Goal: Use online tool/utility: Utilize a website feature to perform a specific function

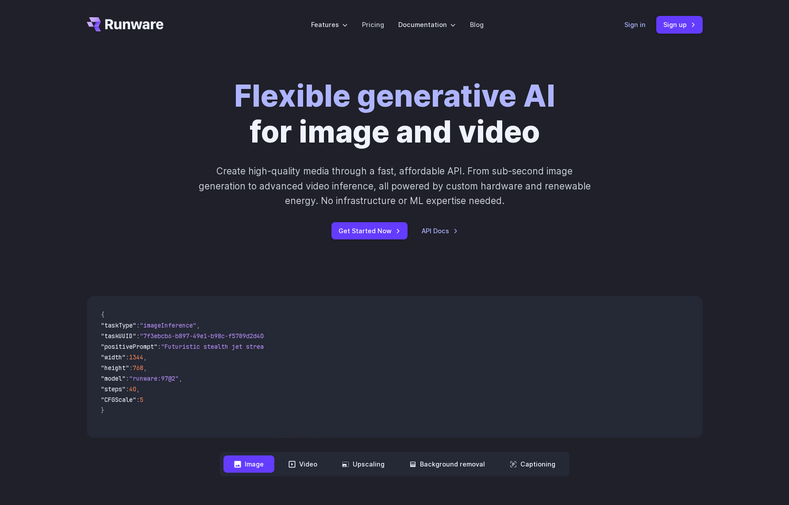
click at [625, 26] on link "Sign in" at bounding box center [635, 24] width 21 height 10
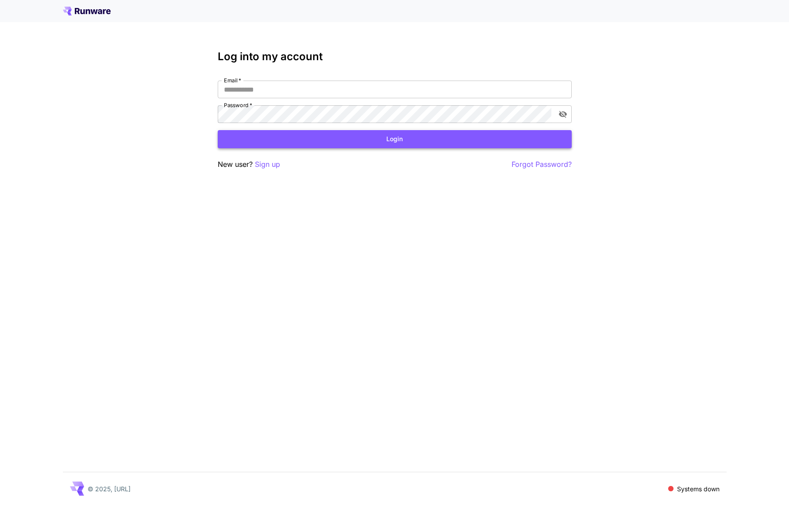
type input "**********"
click at [327, 134] on button "Login" at bounding box center [395, 139] width 354 height 18
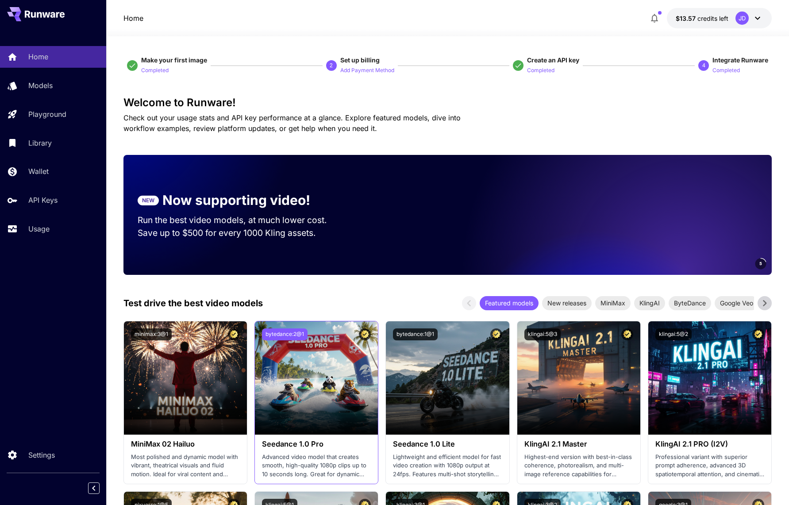
scroll to position [89, 0]
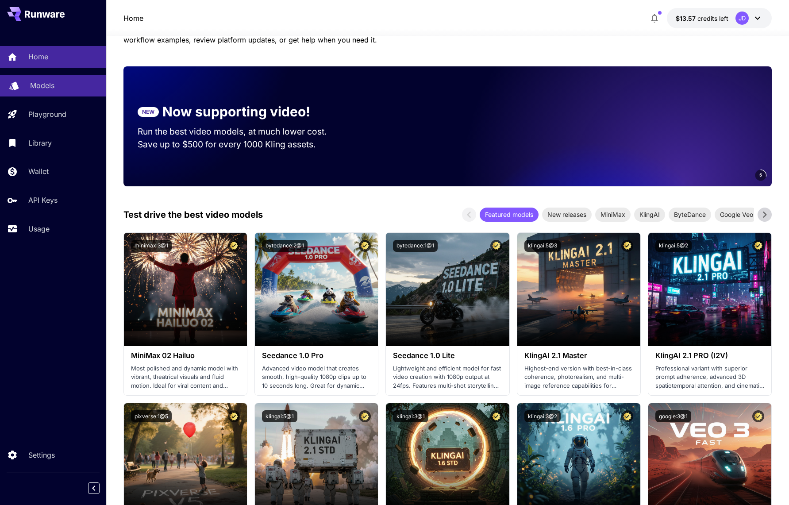
click at [53, 85] on p "Models" at bounding box center [42, 85] width 24 height 11
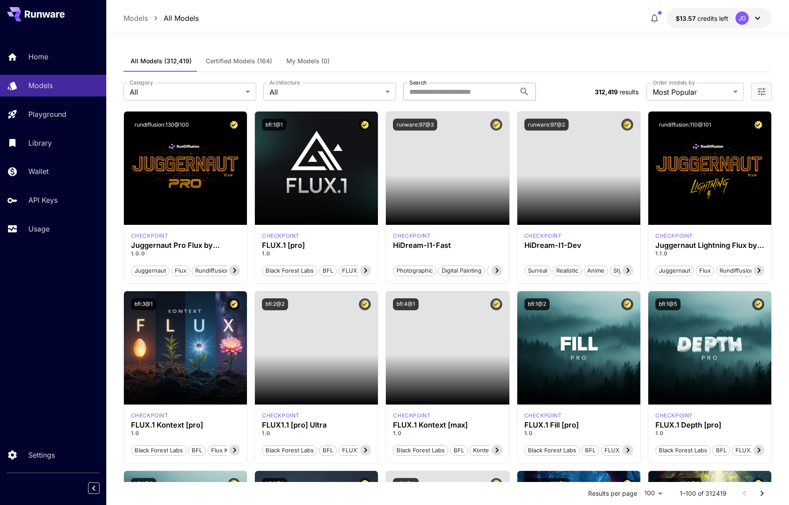
click at [436, 91] on input "Search" at bounding box center [459, 92] width 112 height 18
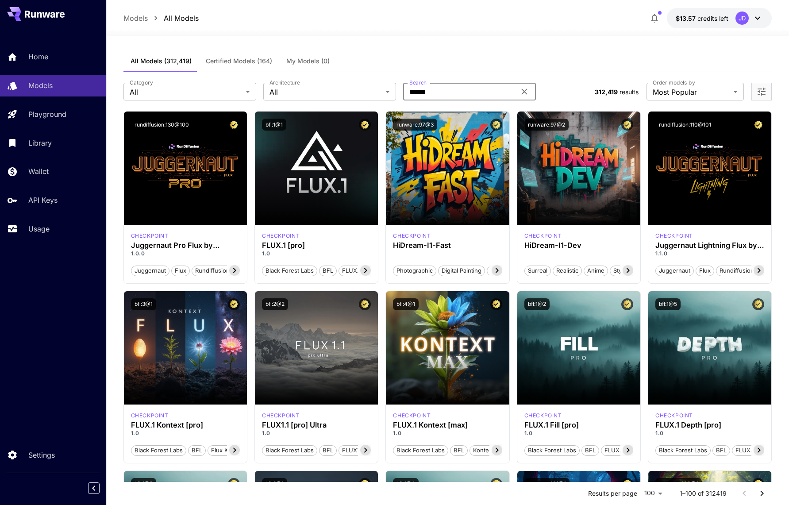
type input "******"
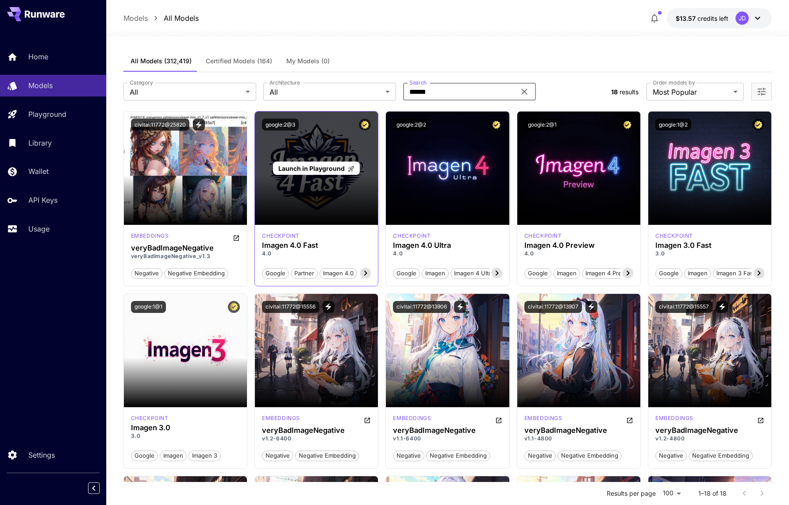
click at [292, 190] on div "Launch in Playground" at bounding box center [316, 168] width 123 height 113
click at [283, 173] on div "Launch in Playground" at bounding box center [316, 169] width 86 height 14
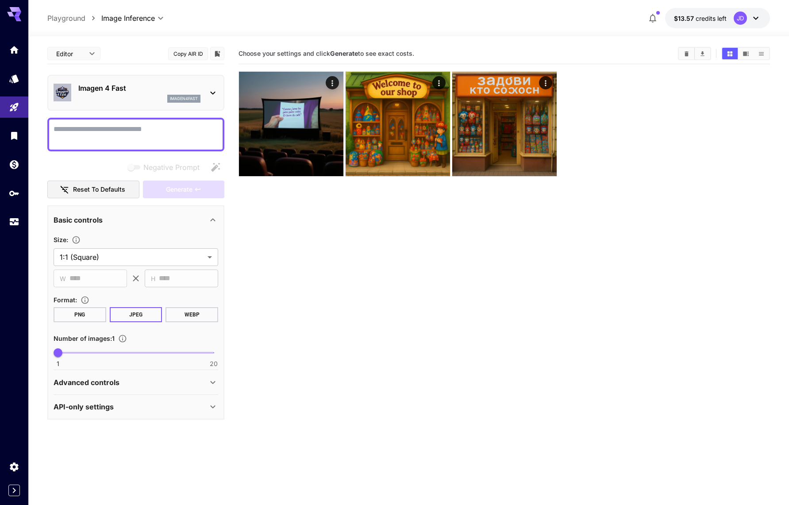
scroll to position [24, 0]
click at [144, 377] on div "Advanced controls" at bounding box center [131, 382] width 154 height 11
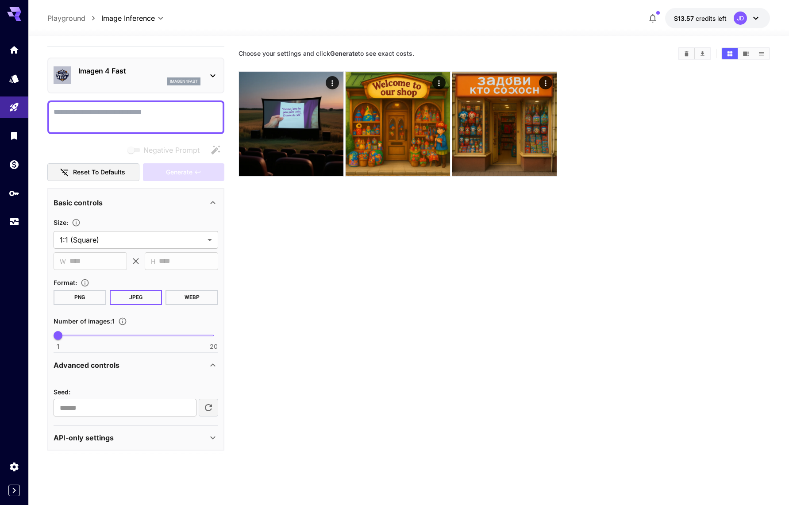
scroll to position [72, 0]
click at [136, 376] on div "Seed : ​" at bounding box center [136, 400] width 165 height 48
click at [131, 433] on div "API-only settings" at bounding box center [131, 438] width 154 height 11
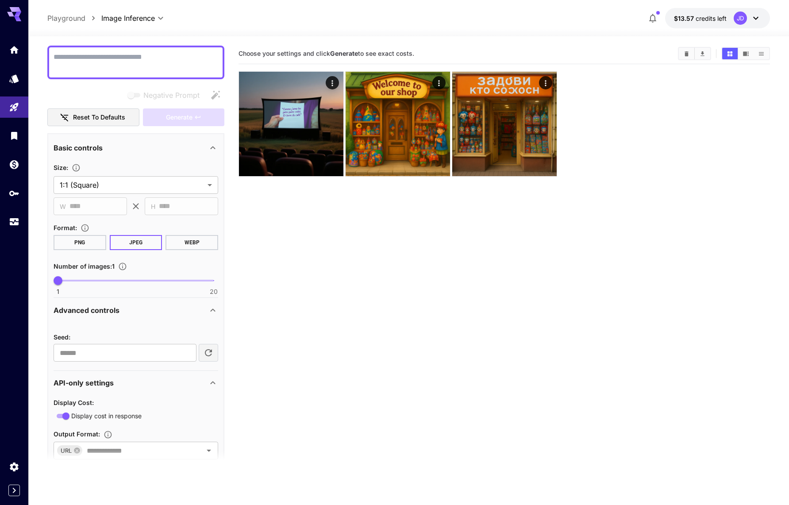
click at [127, 451] on section at bounding box center [135, 462] width 177 height 22
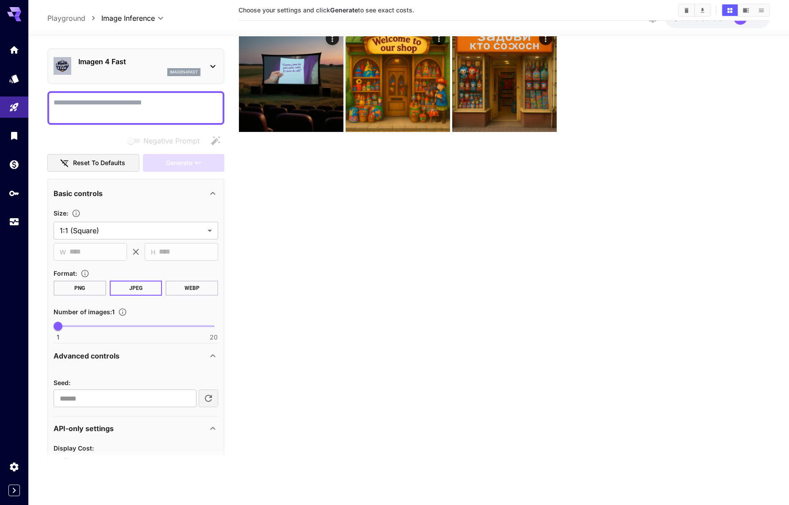
scroll to position [0, 0]
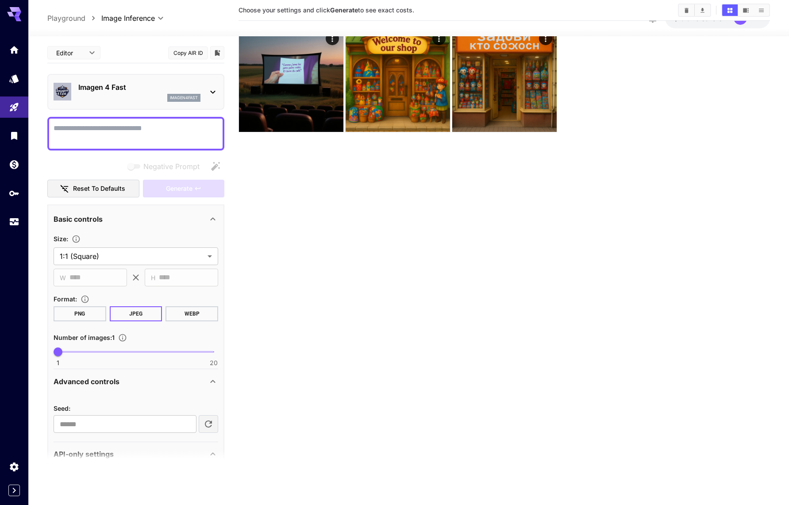
click at [112, 91] on p "Imagen 4 Fast" at bounding box center [139, 87] width 122 height 11
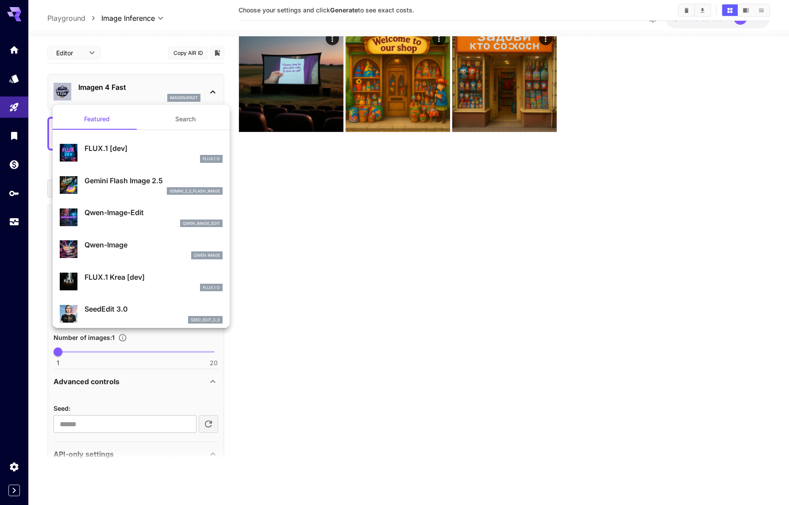
click at [121, 190] on div "gemini_2_5_flash_image" at bounding box center [154, 191] width 138 height 8
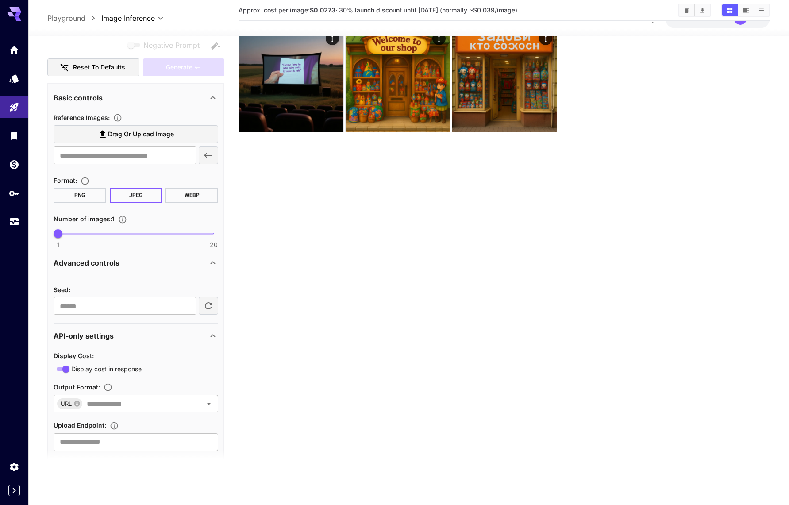
scroll to position [44, 0]
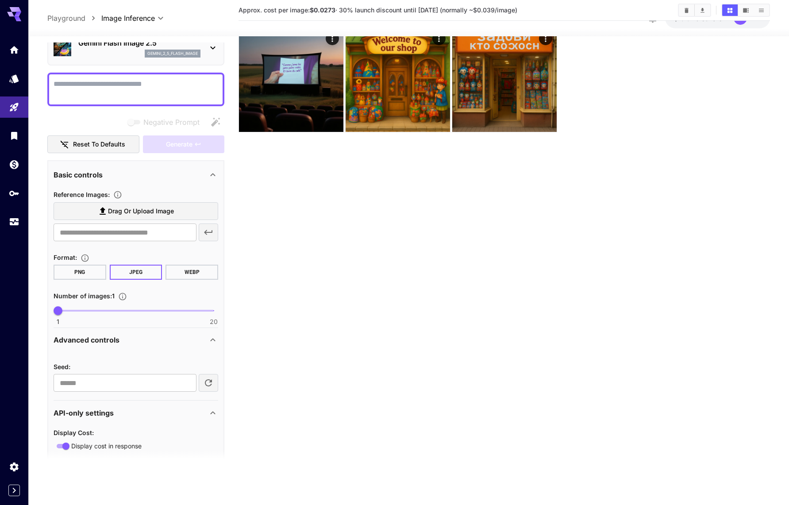
click at [108, 104] on div at bounding box center [135, 90] width 177 height 34
click at [106, 91] on textarea "Negative Prompt" at bounding box center [136, 89] width 165 height 21
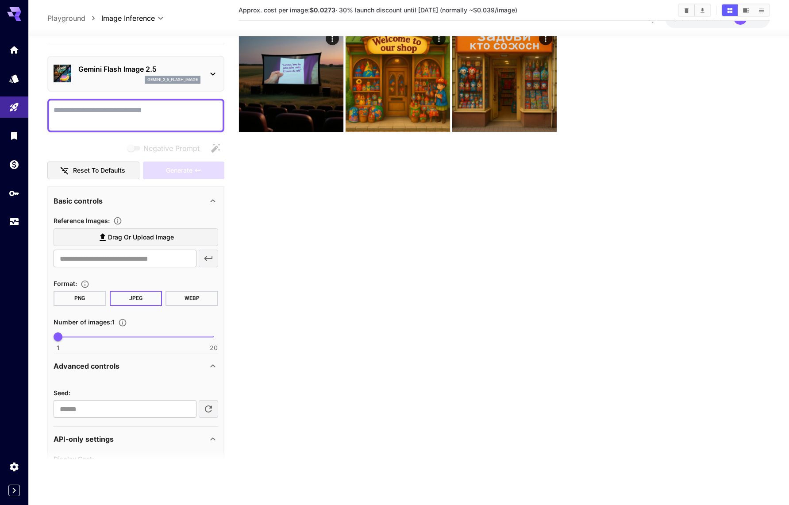
scroll to position [0, 0]
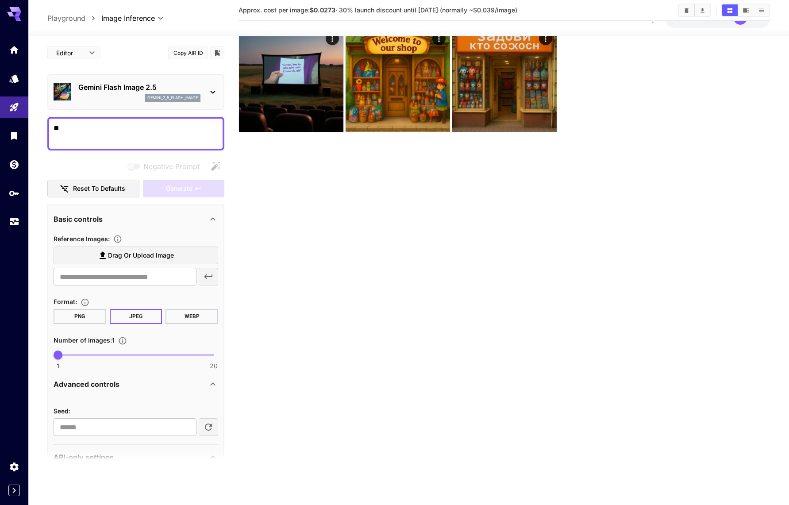
type textarea "*"
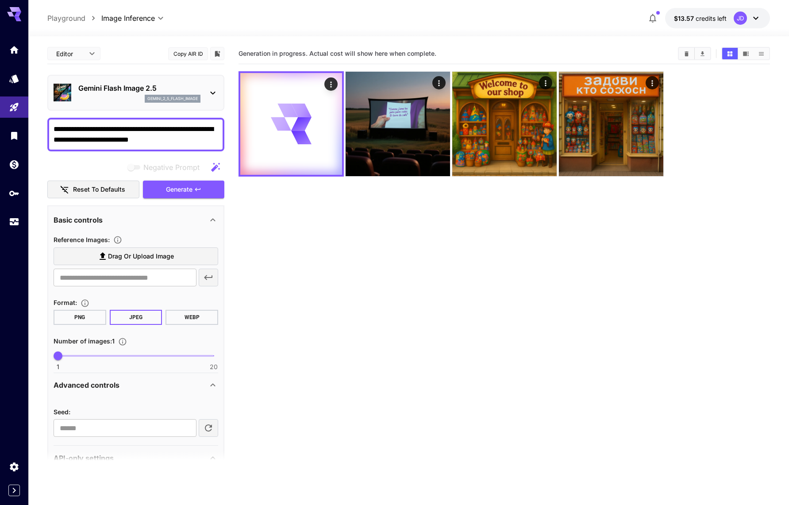
type textarea "**********"
click at [78, 57] on body "**********" at bounding box center [394, 287] width 789 height 575
click at [73, 87] on span "JSON" at bounding box center [73, 87] width 39 height 11
type input "****"
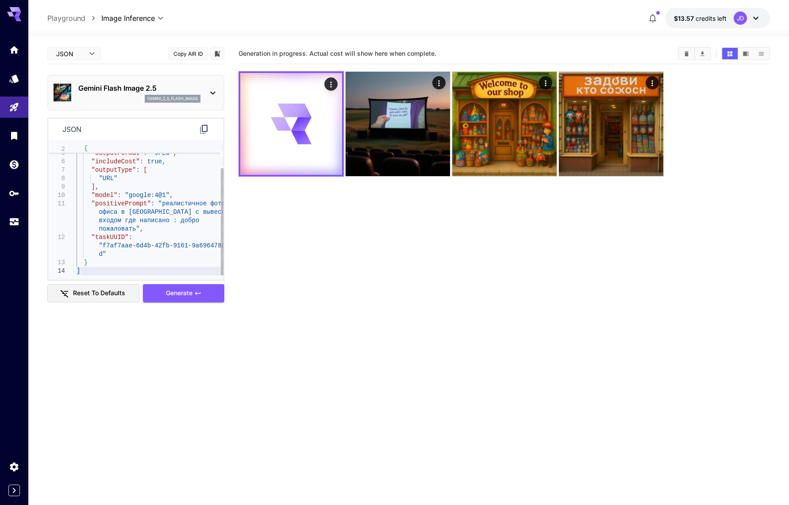
type textarea "**********"
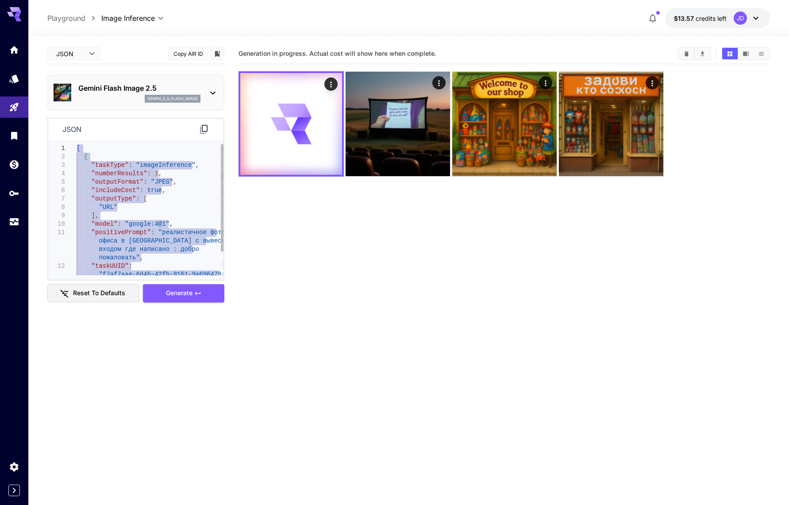
drag, startPoint x: 117, startPoint y: 273, endPoint x: 65, endPoint y: 111, distance: 169.8
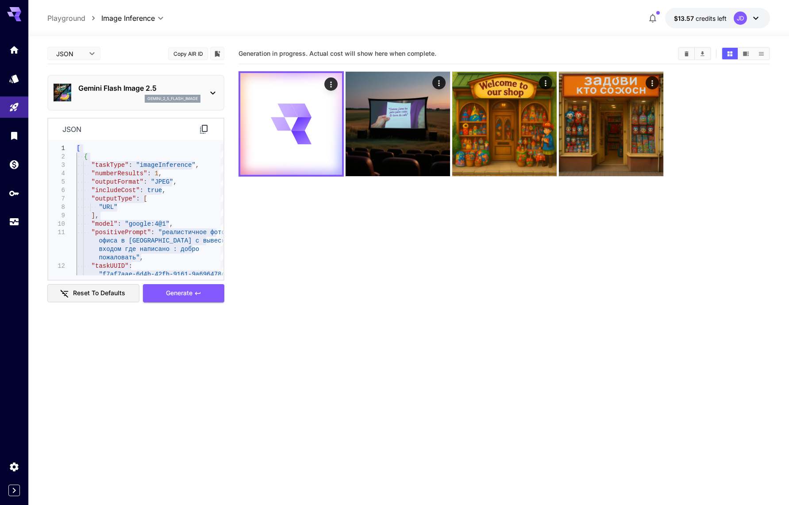
click at [241, 250] on section "Generation in progress. Actual cost will show here when complete." at bounding box center [505, 295] width 532 height 505
click at [299, 269] on section "Generation in progress. Actual cost will show here when complete." at bounding box center [505, 295] width 532 height 505
click at [75, 54] on body "**********" at bounding box center [394, 287] width 789 height 575
click at [77, 75] on span "Editor" at bounding box center [73, 71] width 39 height 11
type input "****"
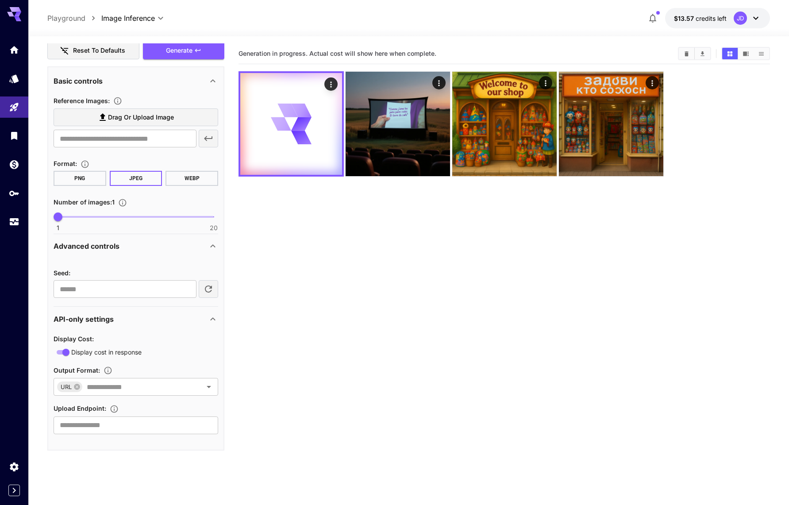
scroll to position [193, 0]
click at [327, 82] on icon "Actions" at bounding box center [331, 84] width 9 height 9
click at [268, 87] on span "Show JSON response" at bounding box center [252, 87] width 61 height 7
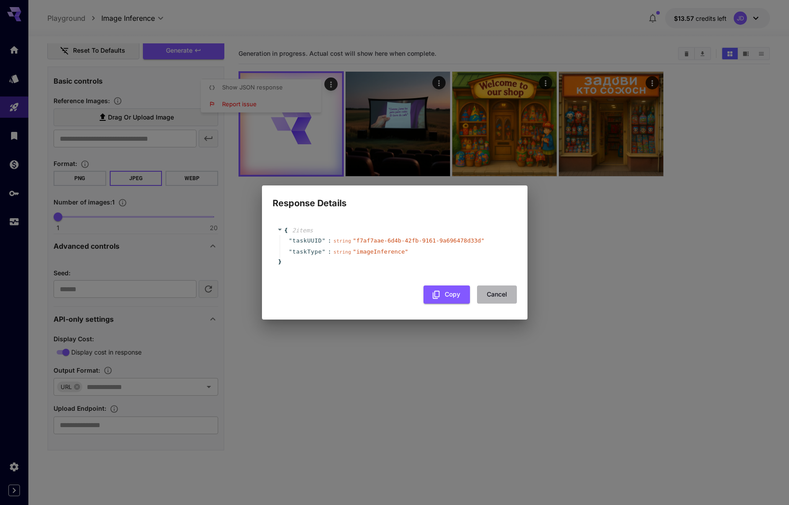
click at [495, 286] on button "Cancel" at bounding box center [497, 295] width 40 height 18
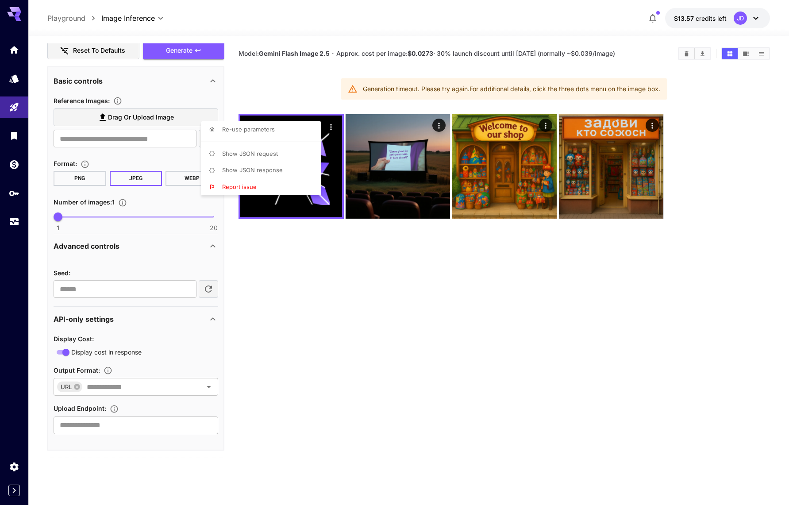
click at [494, 313] on div at bounding box center [394, 252] width 789 height 505
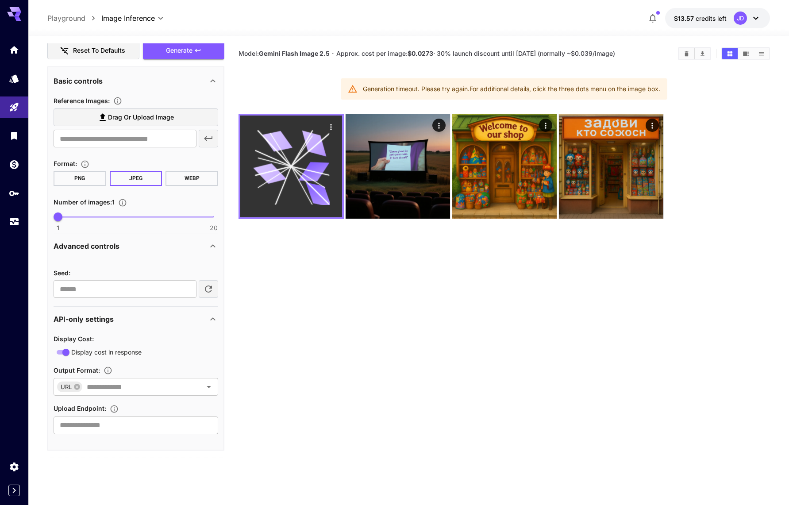
click at [298, 169] on icon at bounding box center [310, 170] width 39 height 9
click at [284, 173] on icon at bounding box center [291, 166] width 76 height 76
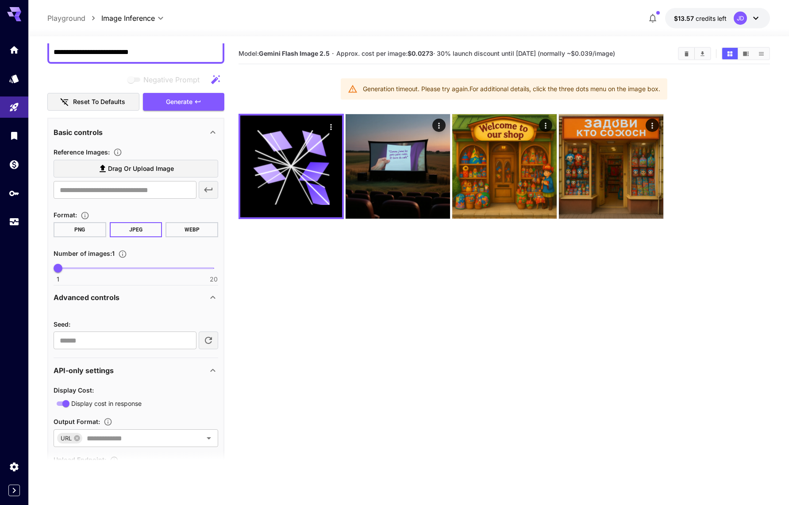
scroll to position [0, 0]
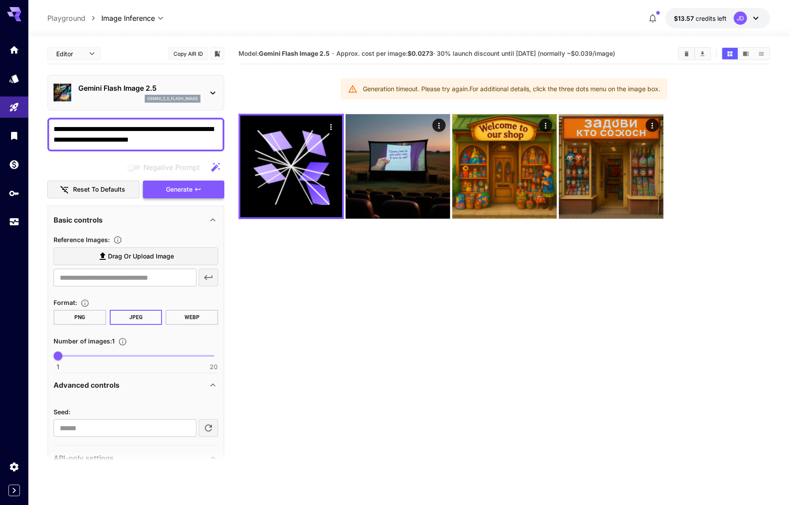
click at [178, 186] on span "Generate" at bounding box center [179, 189] width 27 height 11
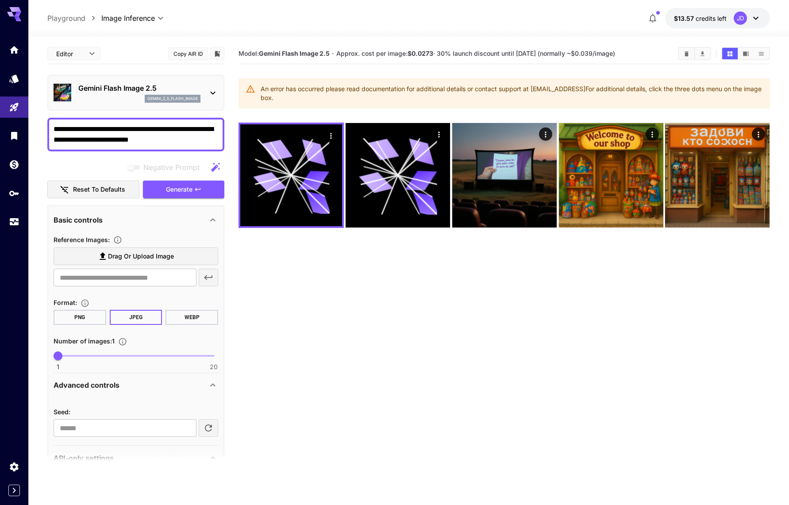
click at [117, 92] on p "Gemini Flash Image 2.5" at bounding box center [139, 88] width 122 height 11
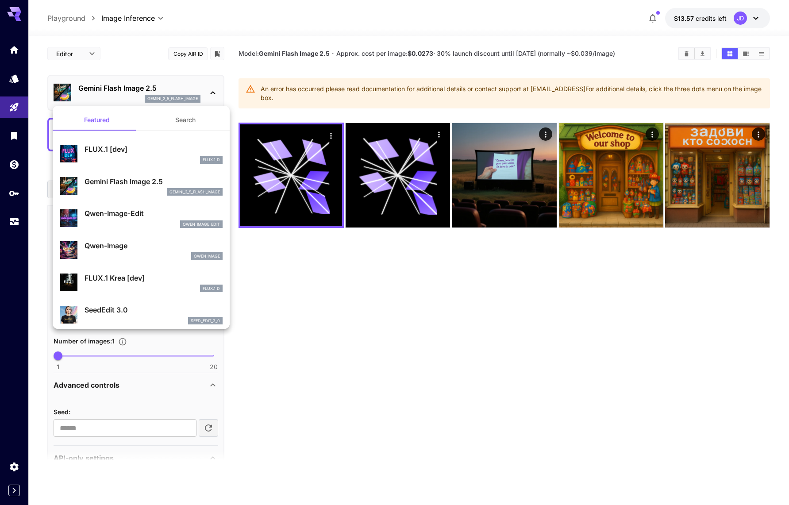
click at [70, 185] on img at bounding box center [69, 186] width 18 height 18
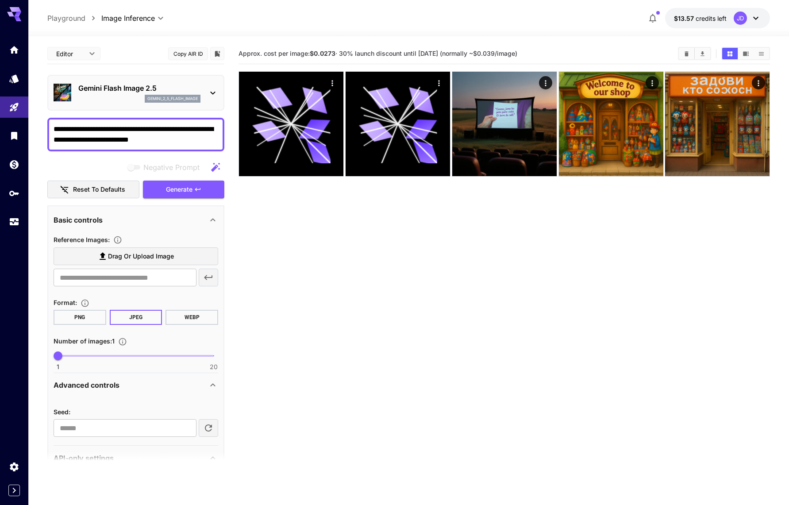
click at [70, 17] on p "Playground" at bounding box center [66, 18] width 38 height 11
click at [61, 21] on p "Playground" at bounding box center [66, 18] width 38 height 11
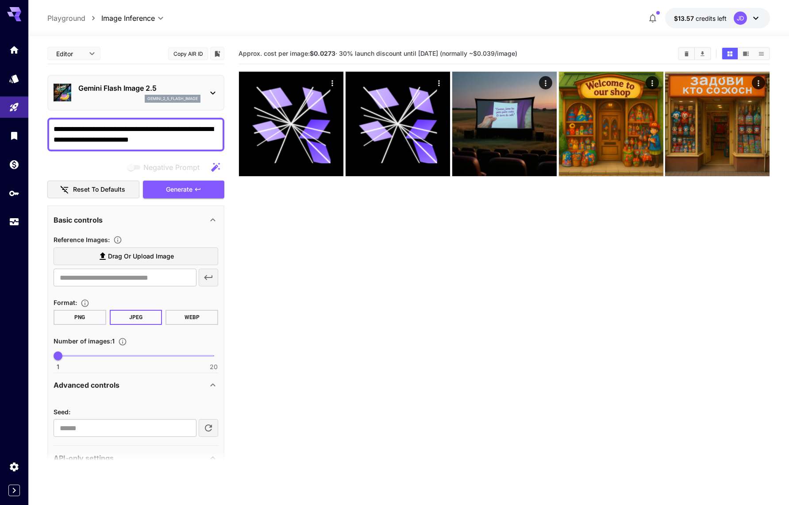
click at [18, 67] on div at bounding box center [14, 135] width 28 height 193
click at [16, 89] on link at bounding box center [14, 79] width 28 height 22
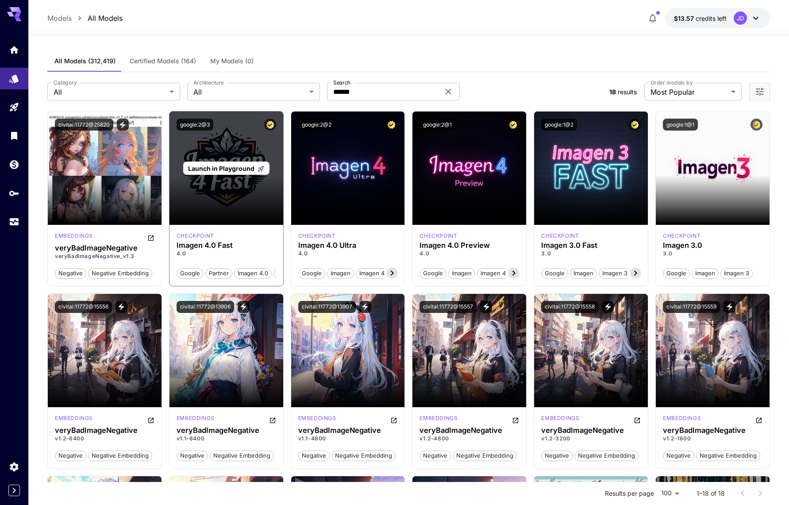
click at [254, 193] on div "Launch in Playground" at bounding box center [227, 168] width 114 height 113
click at [243, 174] on div "Launch in Playground" at bounding box center [226, 169] width 86 height 14
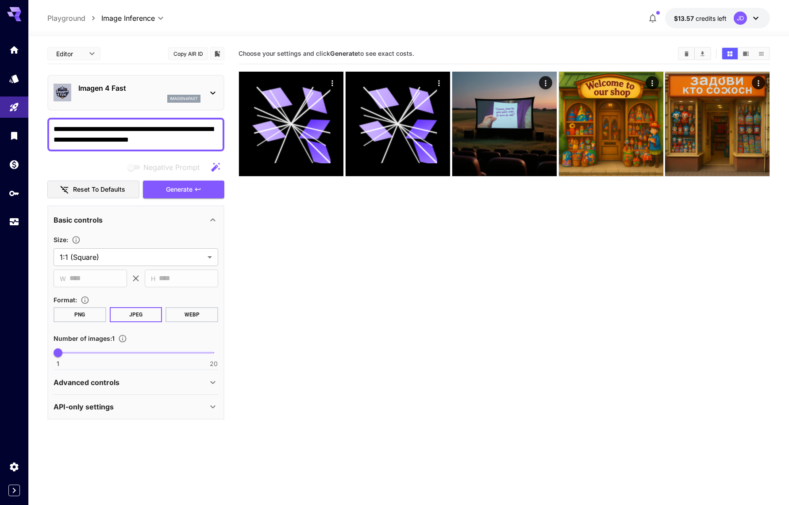
click at [161, 131] on textarea "**********" at bounding box center [136, 134] width 165 height 21
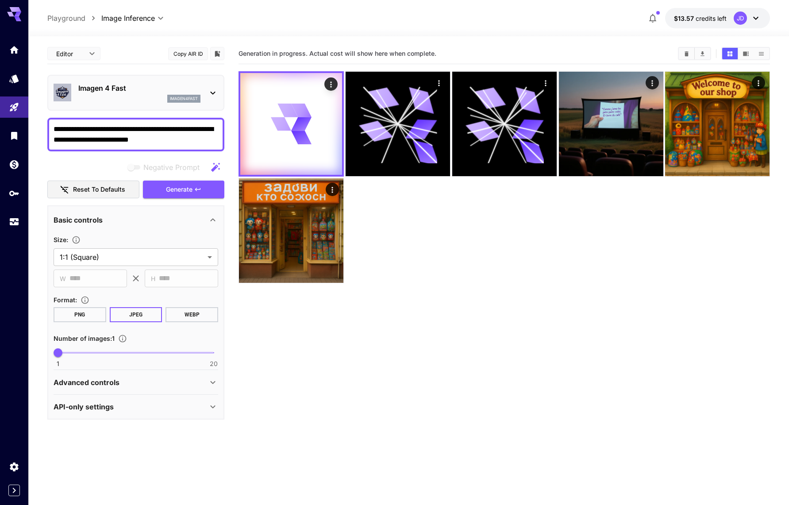
drag, startPoint x: 198, startPoint y: 190, endPoint x: 518, endPoint y: 279, distance: 332.1
click at [518, 279] on main "**********" at bounding box center [408, 299] width 723 height 512
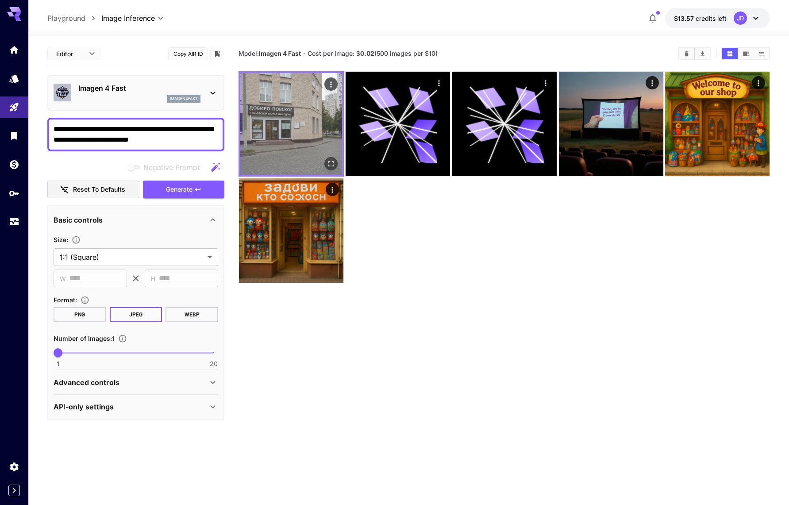
click at [290, 130] on img at bounding box center [291, 124] width 102 height 102
click at [275, 125] on img at bounding box center [291, 124] width 102 height 102
click at [327, 161] on icon "Open in fullscreen" at bounding box center [331, 163] width 9 height 9
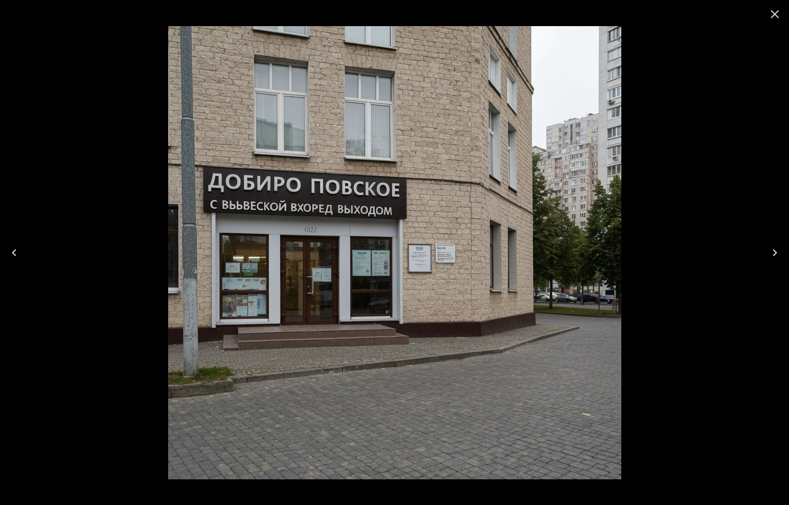
click at [768, 13] on icon "Close" at bounding box center [775, 14] width 14 height 14
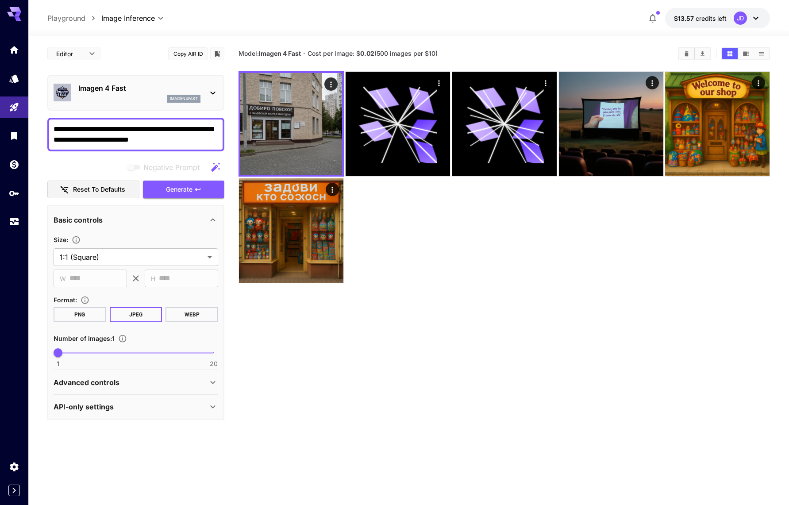
click at [71, 14] on p "Playground" at bounding box center [66, 18] width 38 height 11
click at [73, 18] on p "Playground" at bounding box center [66, 18] width 38 height 11
click at [16, 82] on div "Models" at bounding box center [15, 92] width 31 height 20
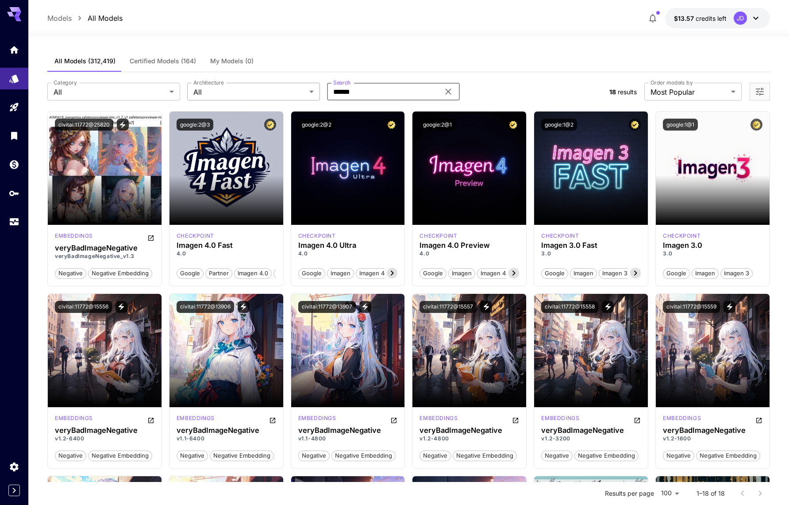
drag, startPoint x: 358, startPoint y: 92, endPoint x: 216, endPoint y: 92, distance: 142.1
click at [216, 92] on div "Category All *** Category Architecture All *** Architecture Search ****** Search" at bounding box center [324, 92] width 555 height 18
type input "*"
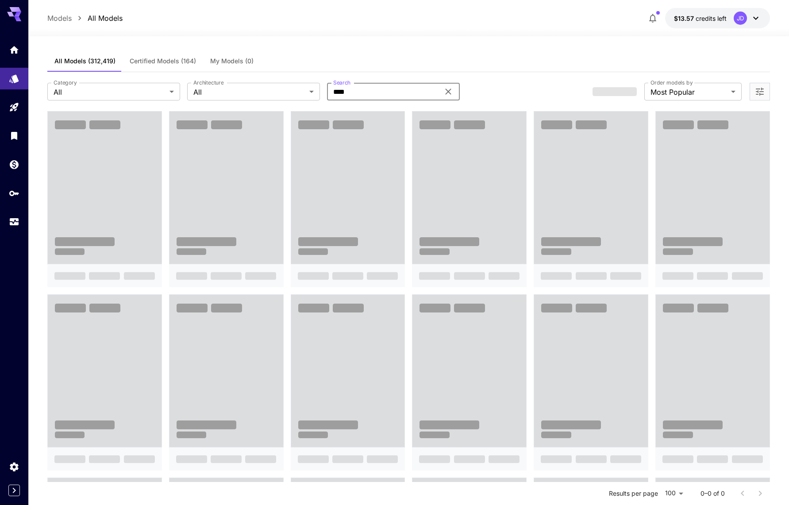
type input "**********"
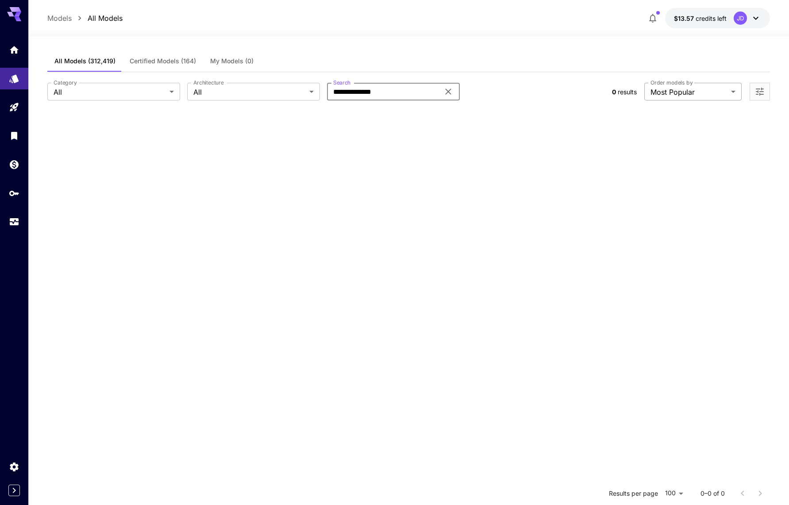
click at [658, 97] on body "**********" at bounding box center [394, 333] width 789 height 666
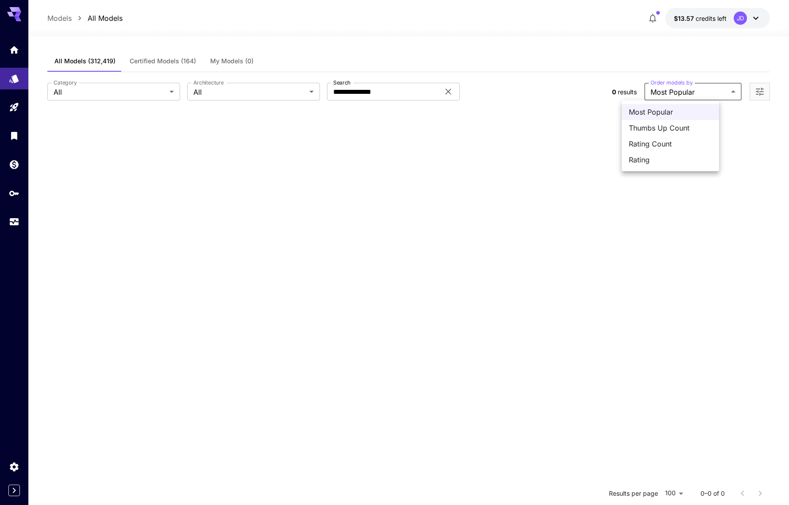
drag, startPoint x: 371, startPoint y: 100, endPoint x: 375, endPoint y: 97, distance: 5.0
click at [371, 99] on div at bounding box center [394, 252] width 789 height 505
click at [384, 92] on div "Most Popular Thumbs Up Count Rating Count Rating" at bounding box center [394, 252] width 789 height 505
click at [391, 92] on input "**********" at bounding box center [383, 92] width 112 height 18
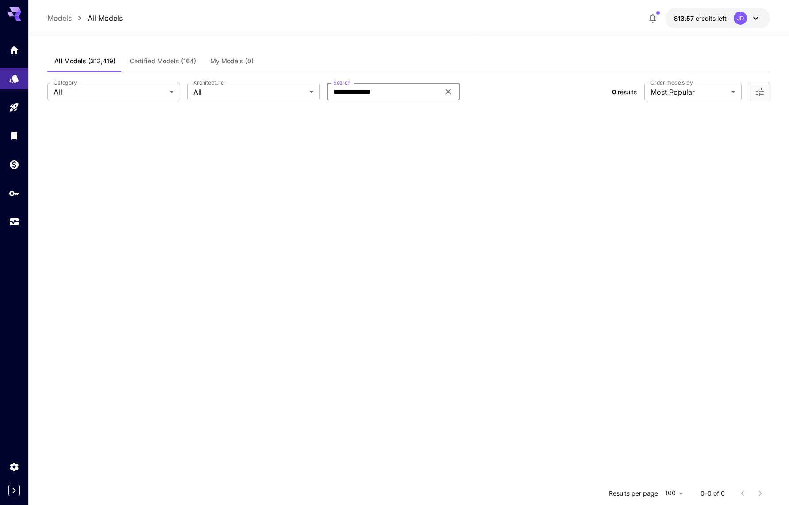
click at [447, 89] on icon at bounding box center [448, 91] width 11 height 11
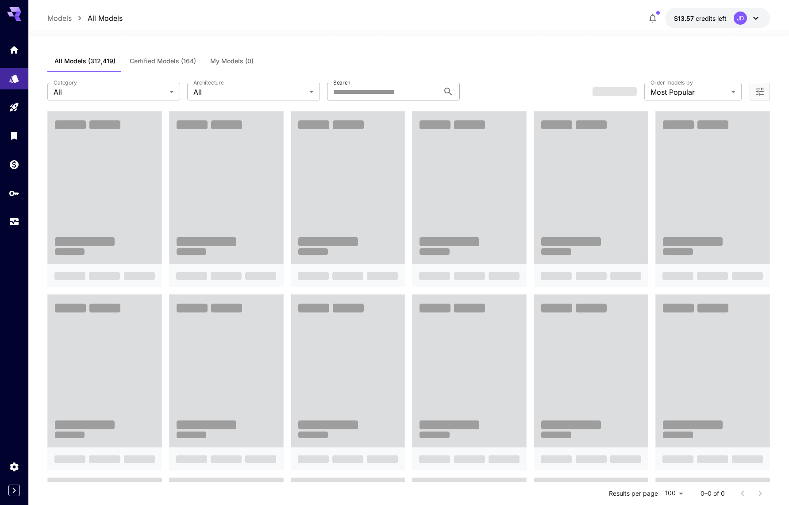
drag, startPoint x: 251, startPoint y: 177, endPoint x: 235, endPoint y: 146, distance: 34.7
click at [251, 177] on section at bounding box center [408, 474] width 723 height 727
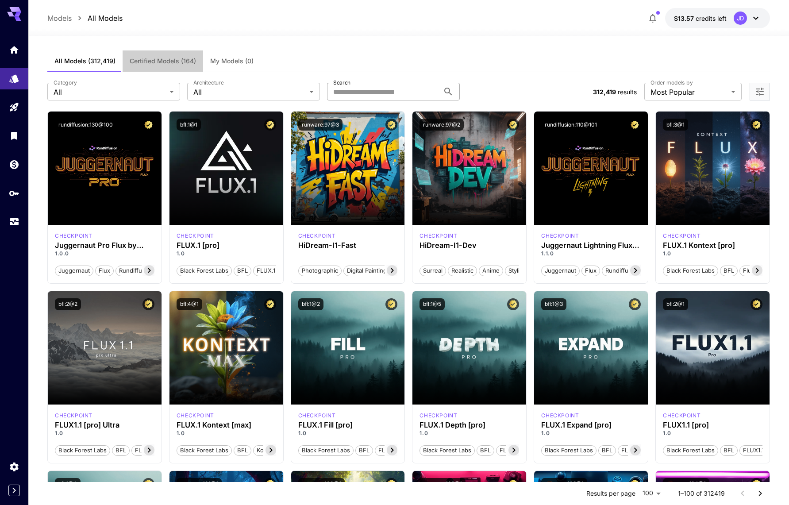
click at [156, 60] on span "Certified Models (164)" at bounding box center [163, 61] width 66 height 8
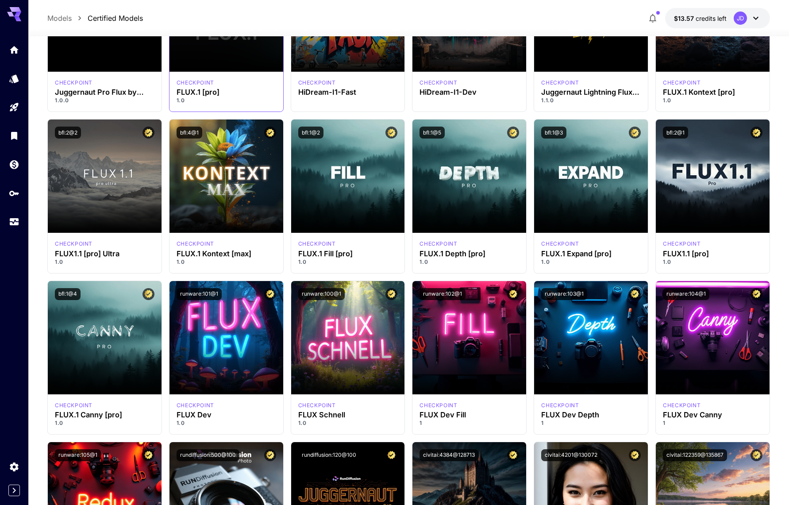
scroll to position [133, 0]
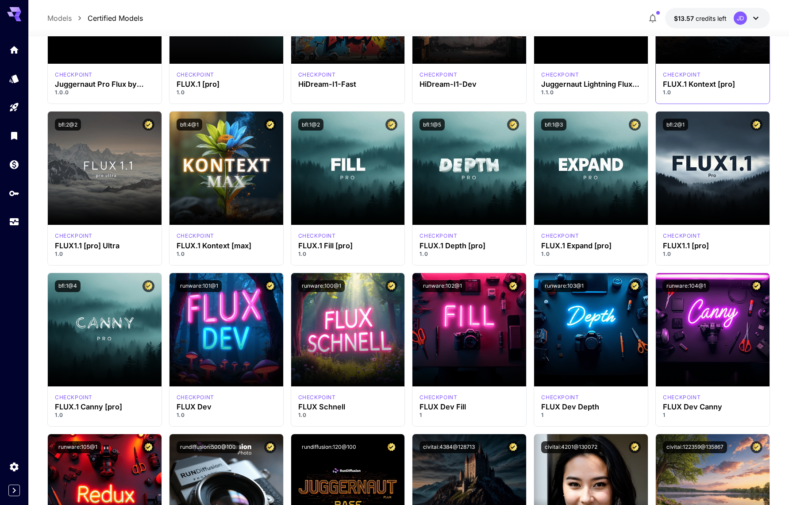
click at [675, 11] on span "Launch in Playground" at bounding box center [708, 8] width 66 height 8
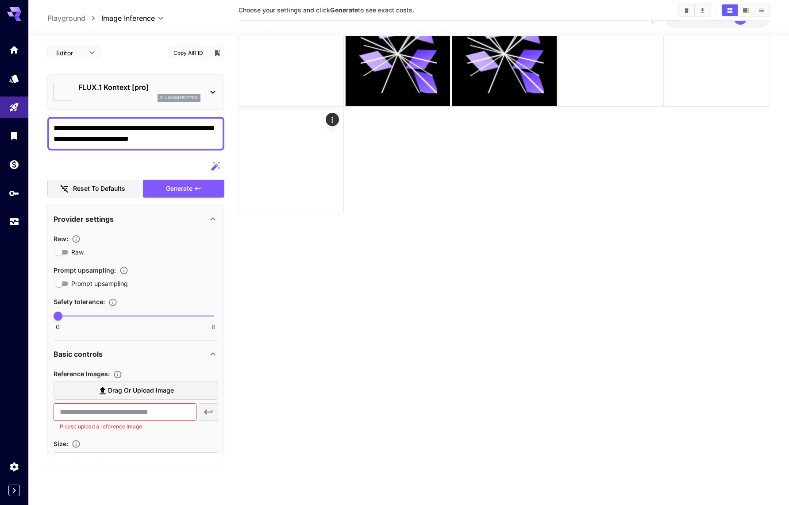
scroll to position [70, 0]
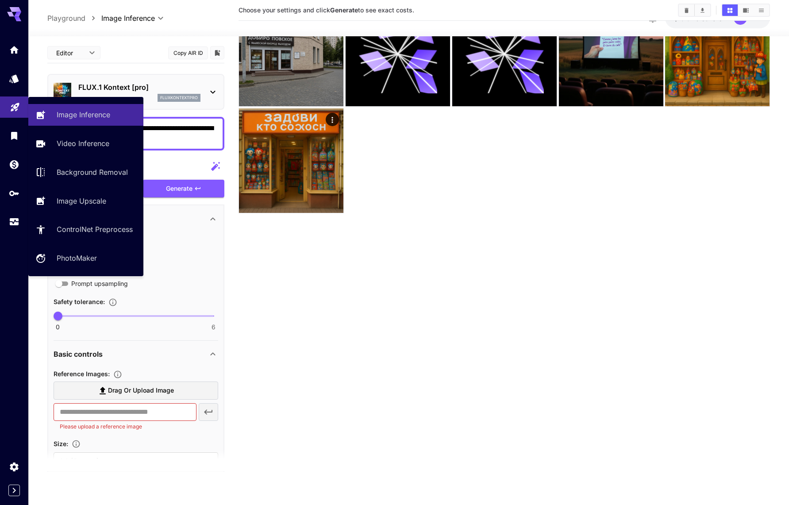
click at [10, 104] on icon "Playground" at bounding box center [15, 105] width 11 height 11
click at [55, 119] on link "Image Inference" at bounding box center [85, 115] width 115 height 22
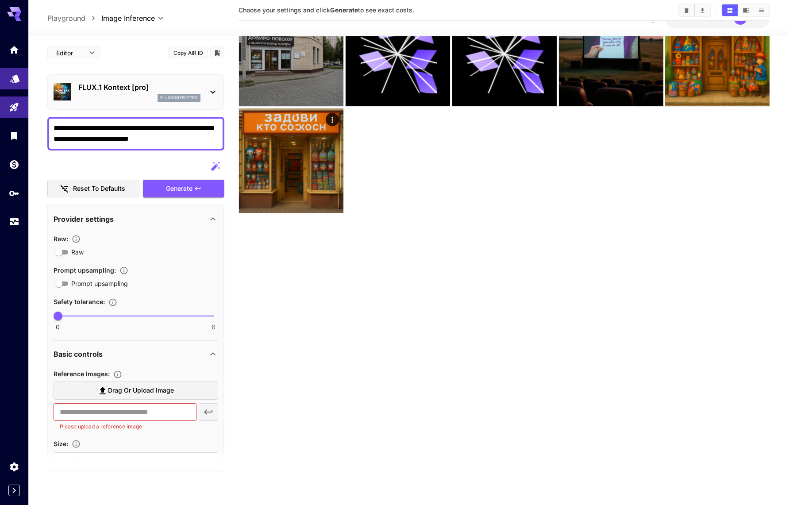
click at [12, 75] on icon "Models" at bounding box center [15, 76] width 11 height 11
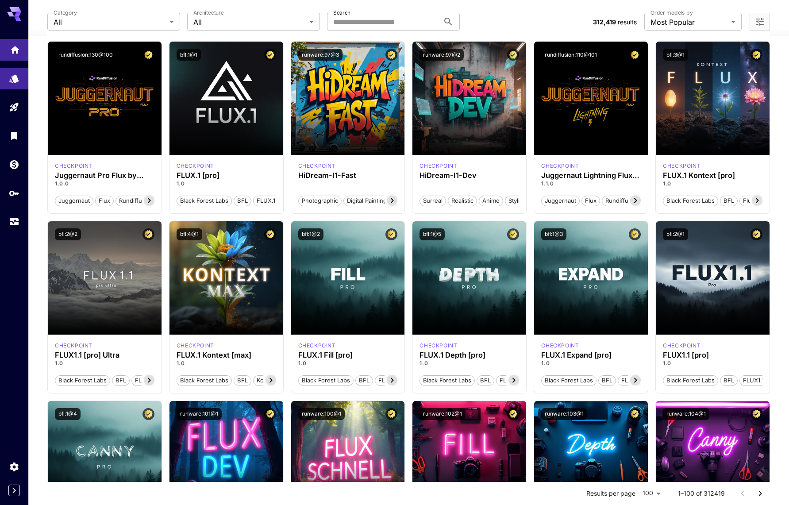
click at [19, 58] on link at bounding box center [14, 50] width 28 height 22
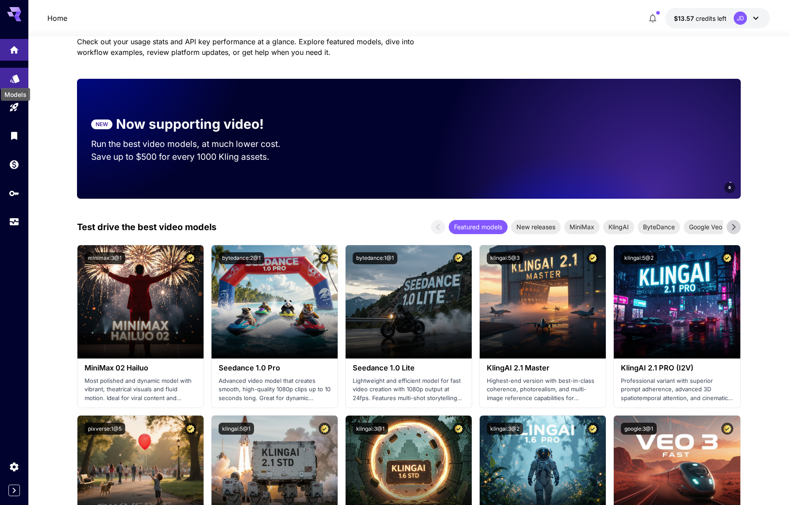
click at [19, 79] on icon "Models" at bounding box center [15, 76] width 11 height 11
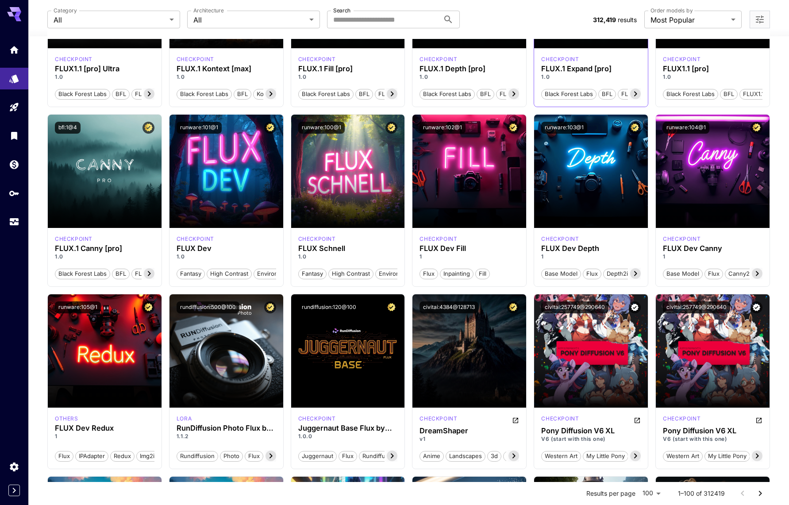
scroll to position [380, 0]
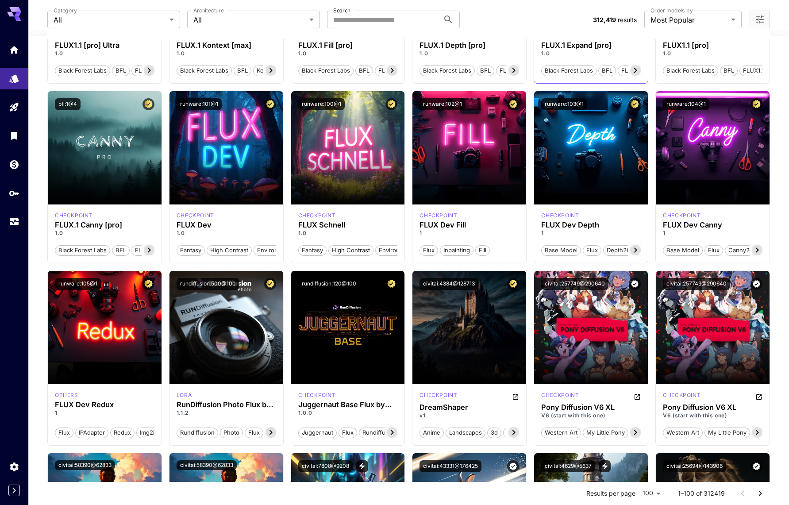
click at [634, 73] on icon at bounding box center [635, 70] width 3 height 5
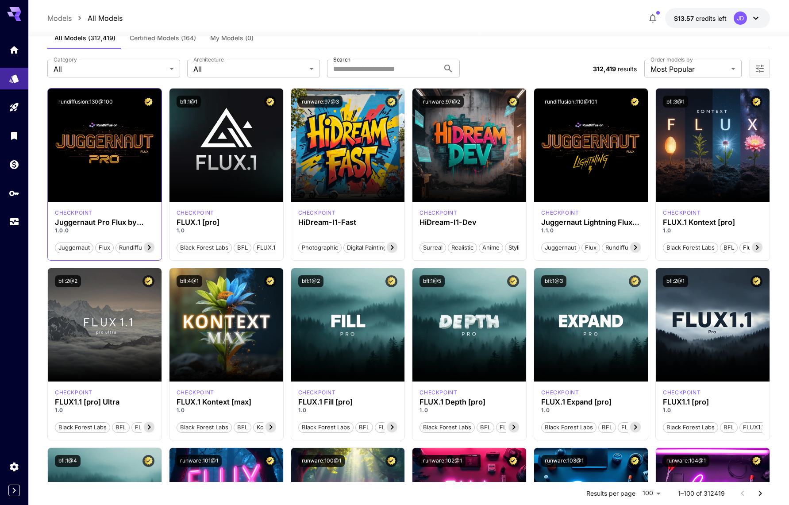
scroll to position [0, 0]
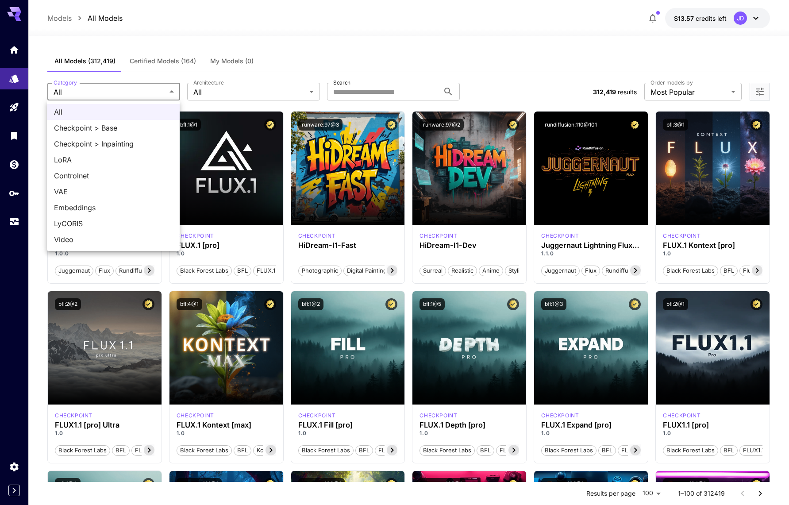
click at [120, 93] on div at bounding box center [394, 252] width 789 height 505
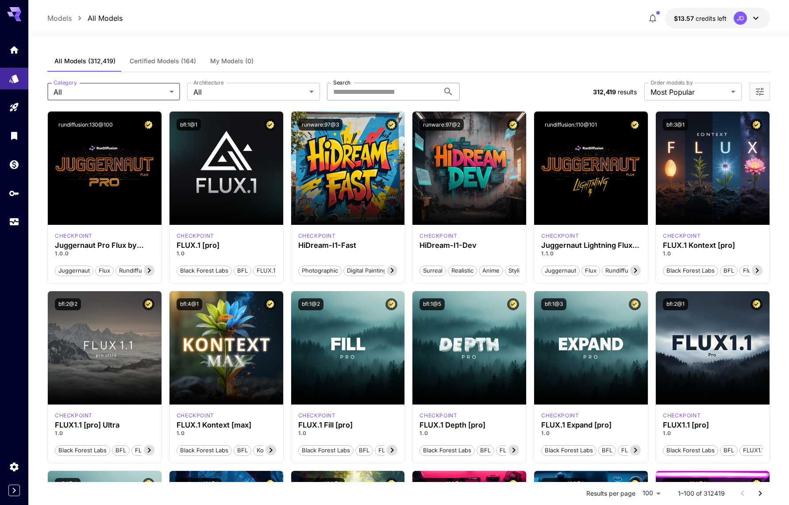
click at [404, 92] on input "Search" at bounding box center [383, 92] width 112 height 18
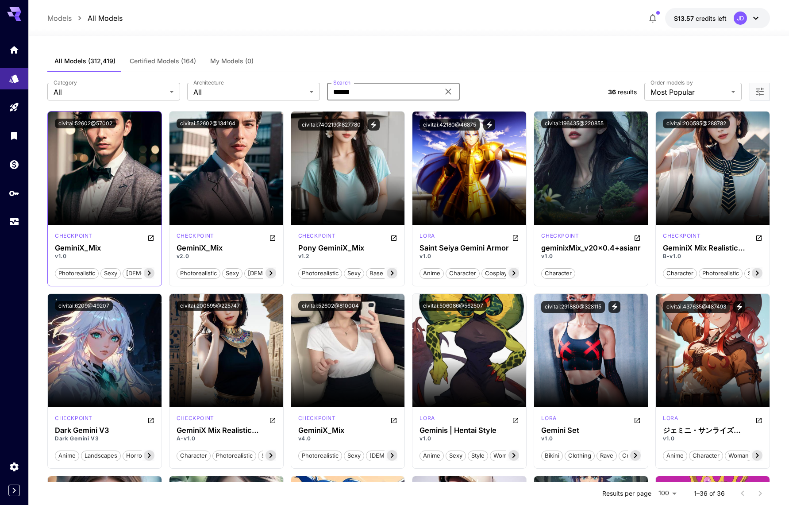
drag, startPoint x: 366, startPoint y: 90, endPoint x: 99, endPoint y: 114, distance: 268.0
type input "****"
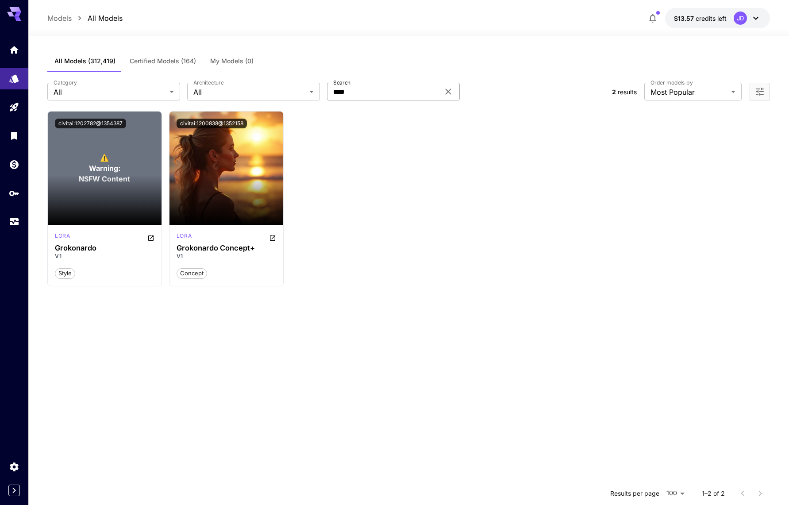
click at [445, 92] on icon at bounding box center [448, 91] width 11 height 11
click at [363, 161] on div "⚠️ Warning: NSFW Content Launch in Playground civitai:1202782@1354387 [PERSON_N…" at bounding box center [408, 198] width 723 height 175
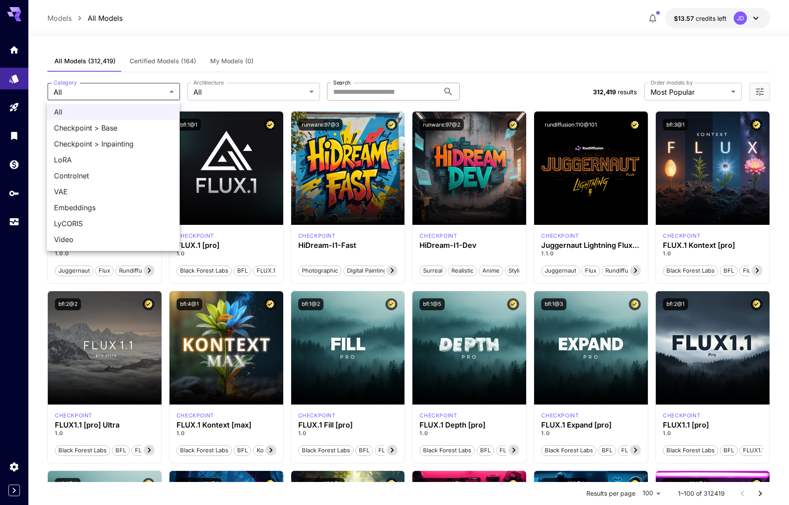
click at [91, 89] on div at bounding box center [394, 252] width 789 height 505
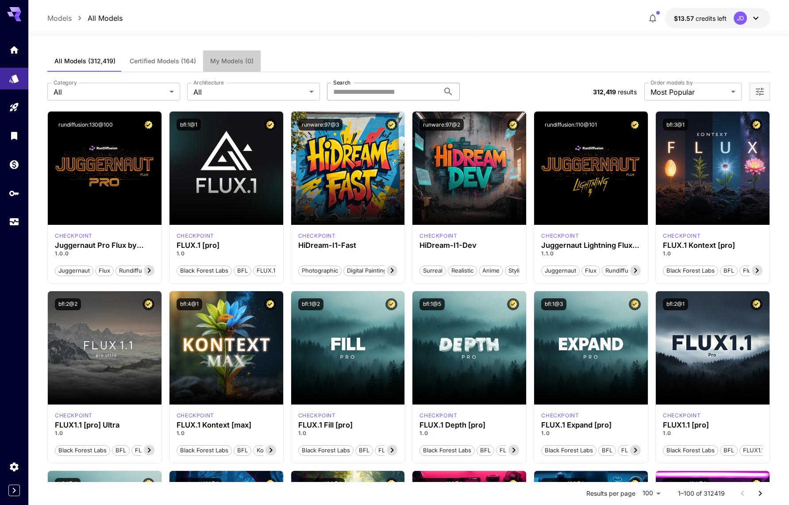
click at [215, 66] on button "My Models (0)" at bounding box center [232, 60] width 58 height 21
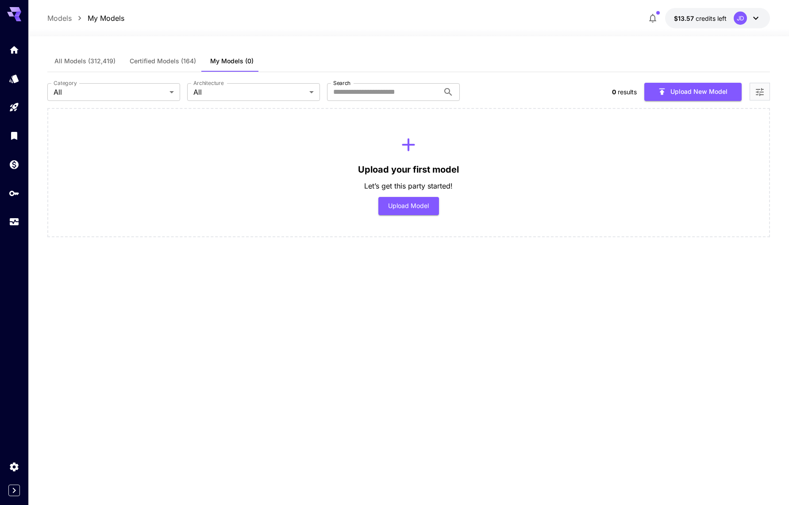
click at [168, 65] on span "Certified Models (164)" at bounding box center [163, 61] width 66 height 8
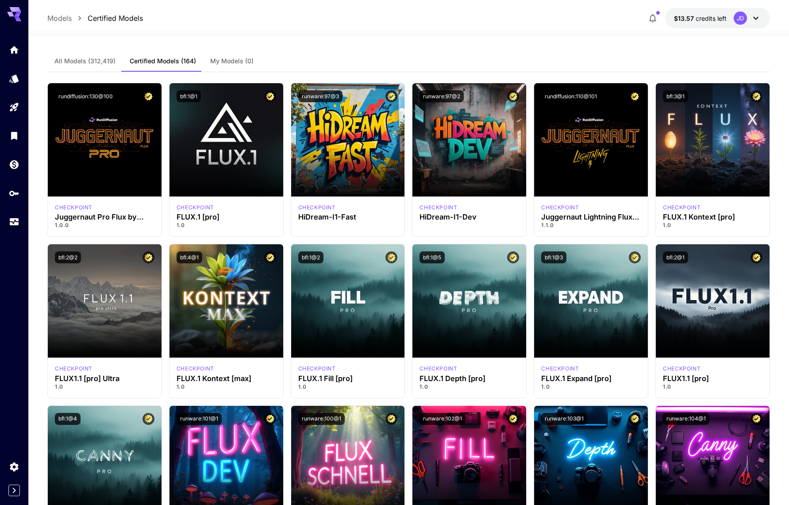
click at [60, 20] on p "Models" at bounding box center [59, 18] width 24 height 11
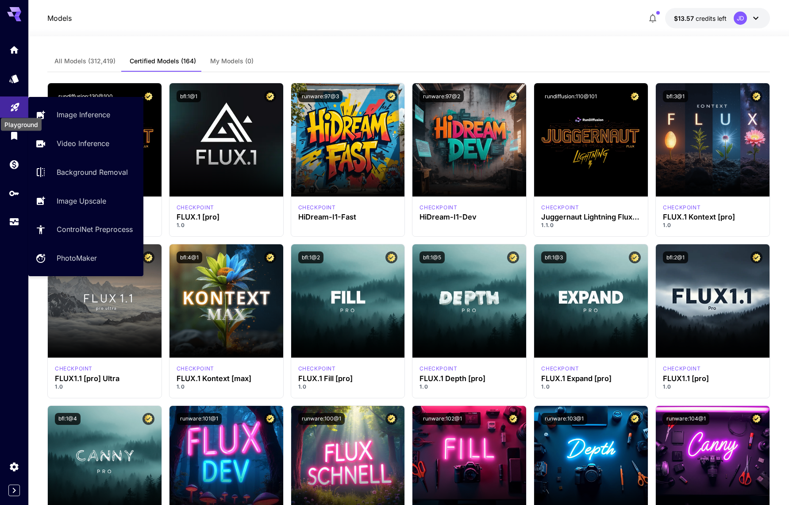
click at [14, 111] on link at bounding box center [14, 108] width 28 height 22
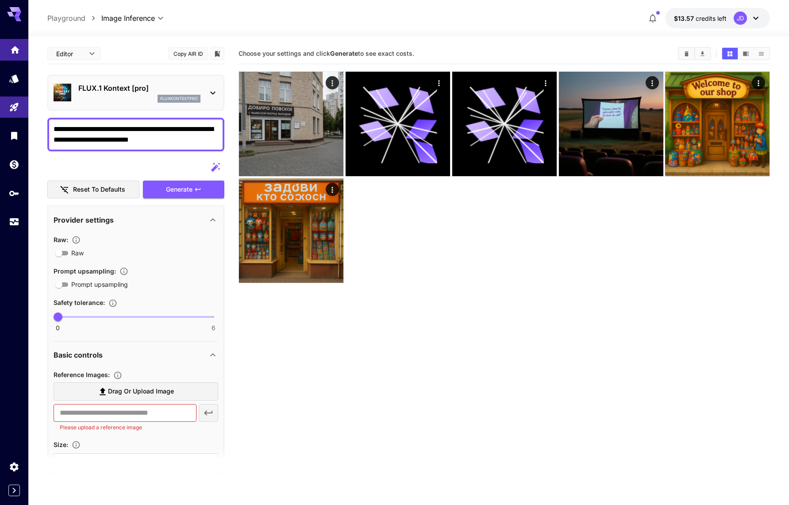
click at [25, 54] on link at bounding box center [14, 50] width 28 height 22
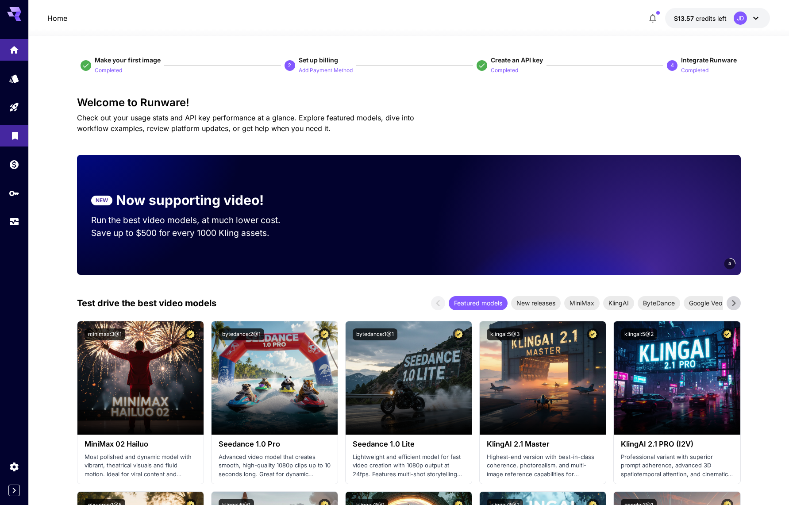
click at [8, 130] on link at bounding box center [14, 136] width 28 height 22
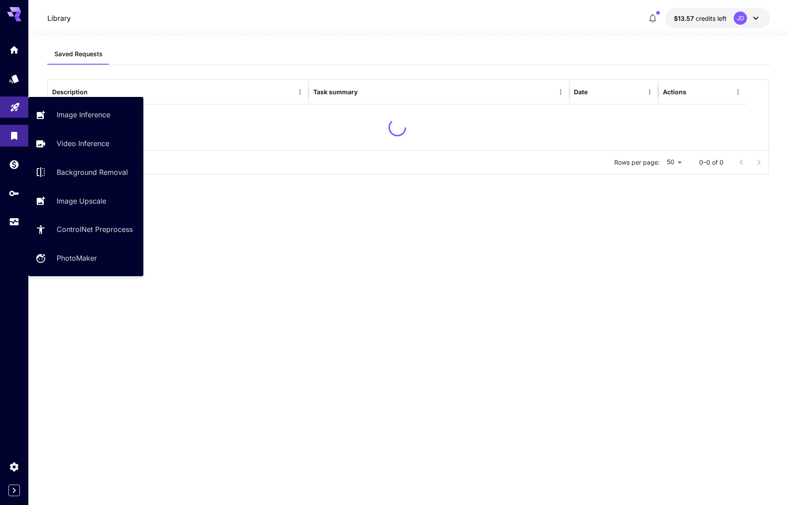
click at [12, 110] on icon "Playground" at bounding box center [15, 105] width 11 height 11
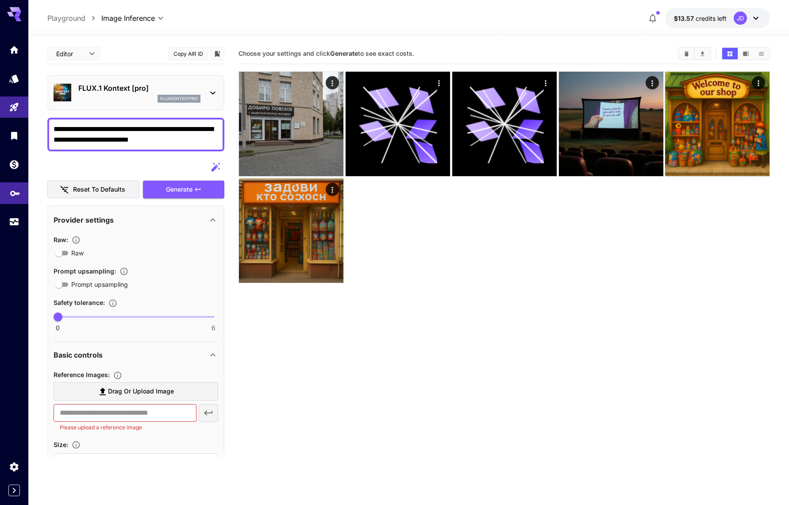
click at [9, 201] on link at bounding box center [14, 193] width 28 height 22
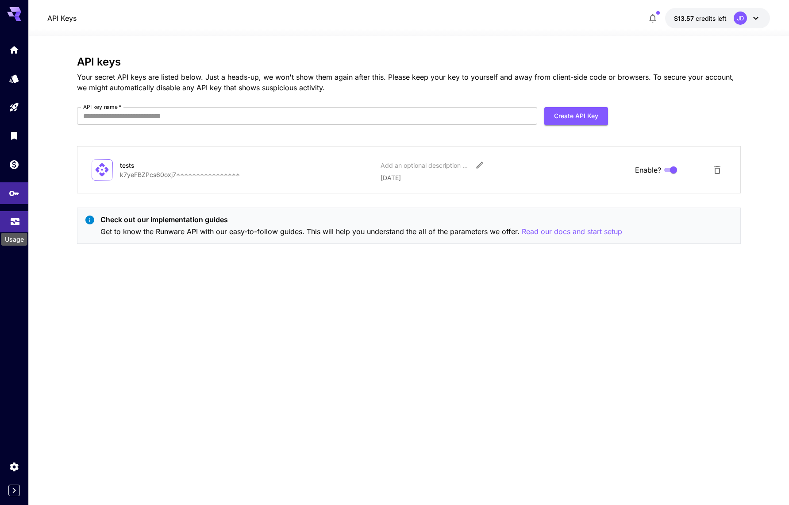
click at [11, 221] on icon "Usage" at bounding box center [15, 221] width 11 height 11
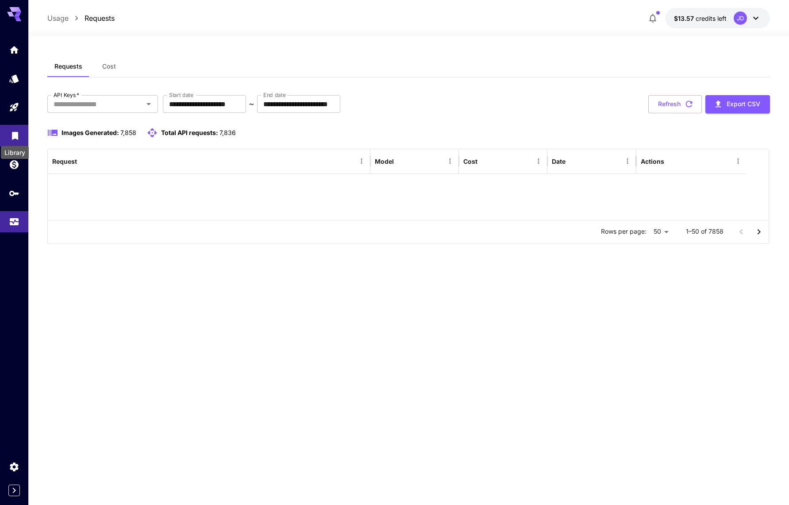
click at [16, 139] on icon "Library" at bounding box center [15, 133] width 11 height 11
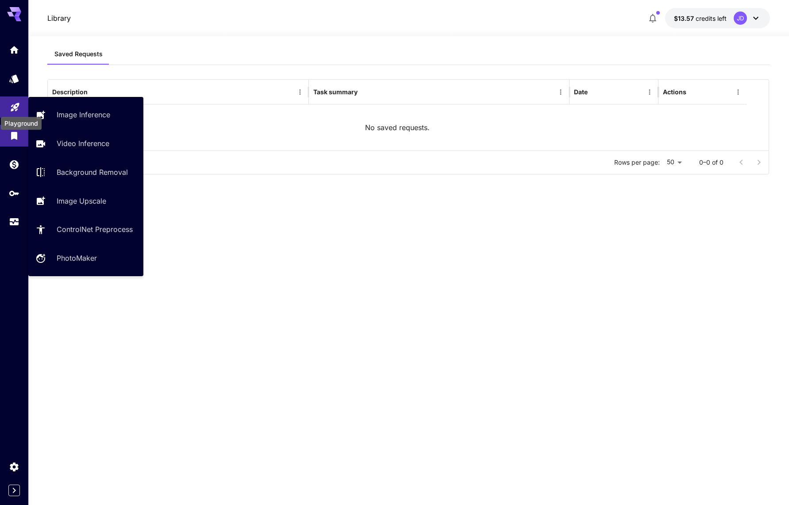
click at [12, 102] on icon "Playground" at bounding box center [15, 105] width 11 height 11
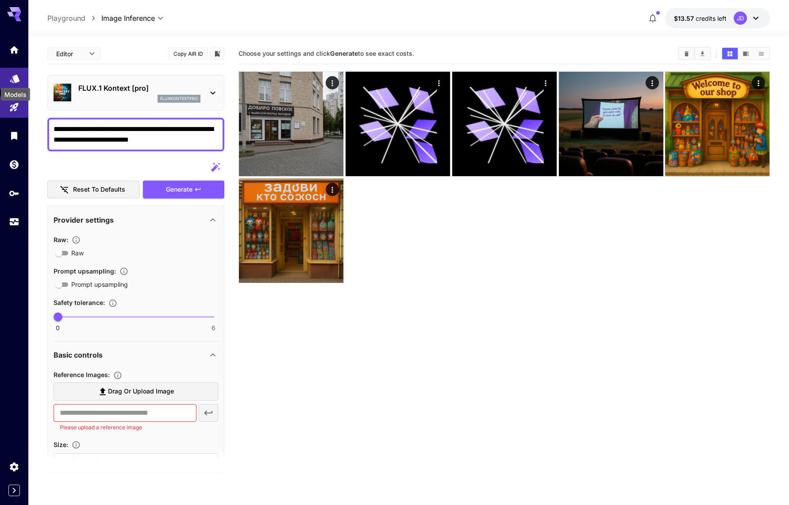
click at [19, 73] on icon "Models" at bounding box center [15, 76] width 11 height 11
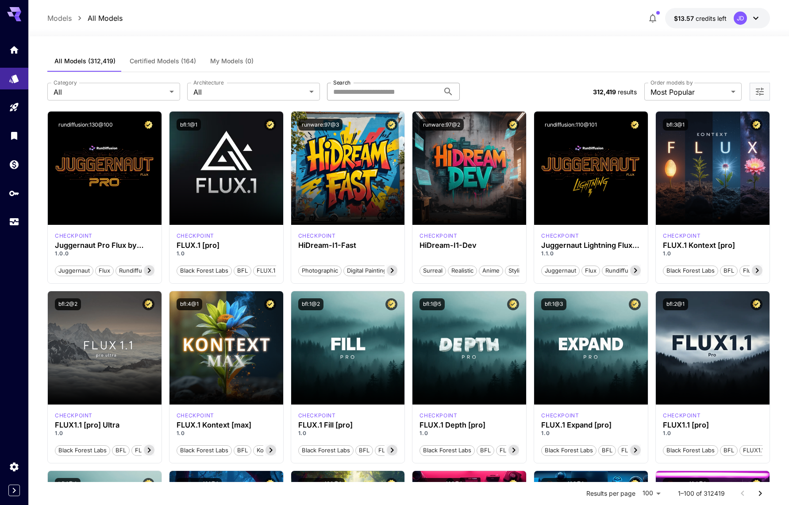
click at [383, 85] on input "Search" at bounding box center [383, 92] width 112 height 18
type input "*"
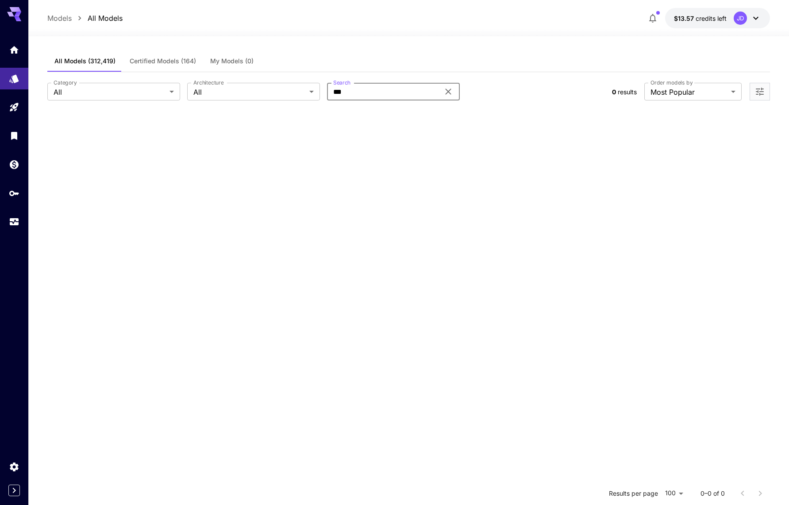
drag, startPoint x: 437, startPoint y: 93, endPoint x: 325, endPoint y: 101, distance: 112.7
click at [325, 101] on div "**********" at bounding box center [408, 91] width 723 height 39
type input "***"
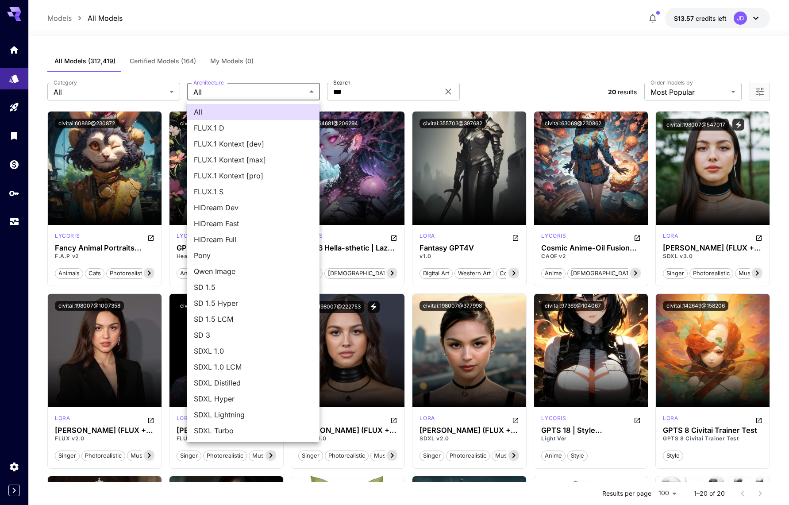
click at [263, 97] on body "**********" at bounding box center [394, 440] width 789 height 881
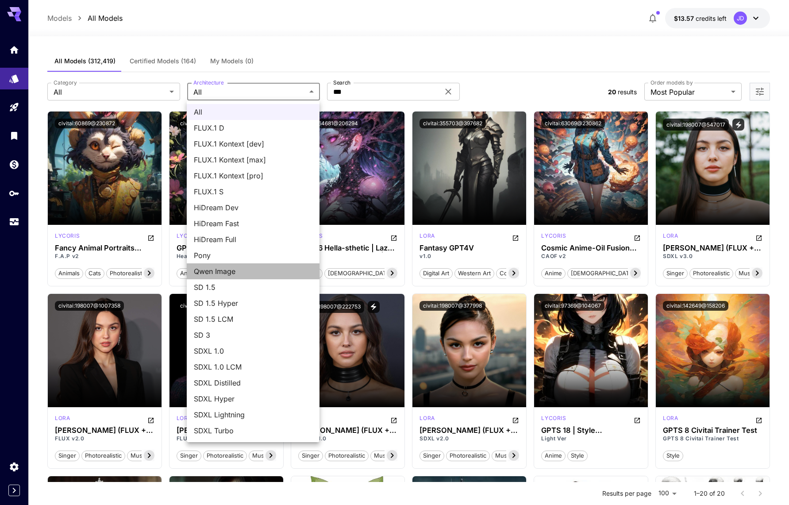
click at [239, 265] on li "Qwen Image" at bounding box center [253, 271] width 133 height 16
type input "**********"
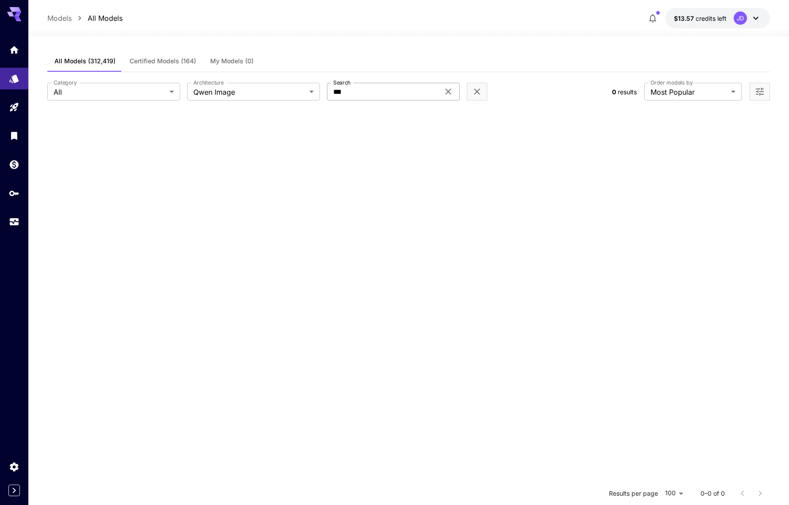
click at [444, 96] on icon at bounding box center [448, 91] width 11 height 11
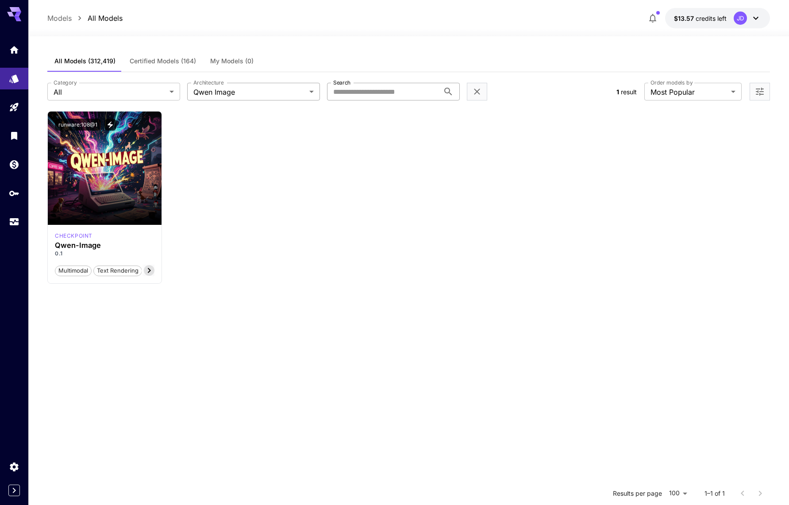
click at [301, 89] on body "**********" at bounding box center [394, 333] width 789 height 666
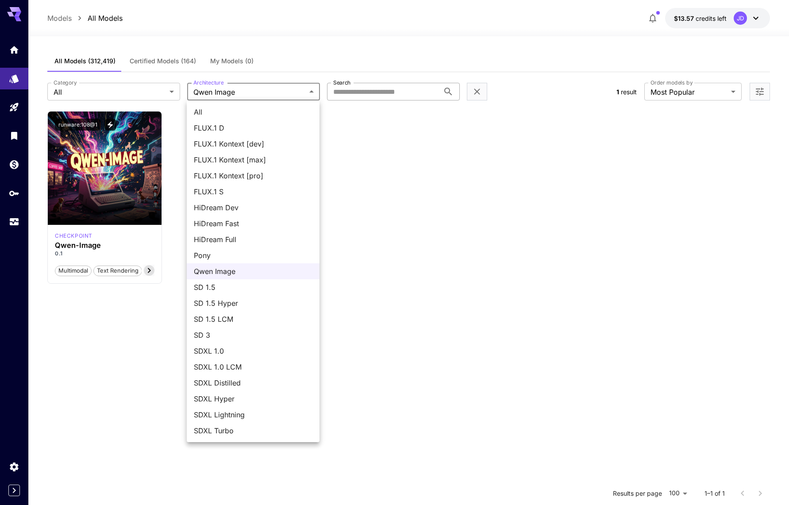
click at [224, 116] on span "All" at bounding box center [253, 112] width 119 height 11
type input "***"
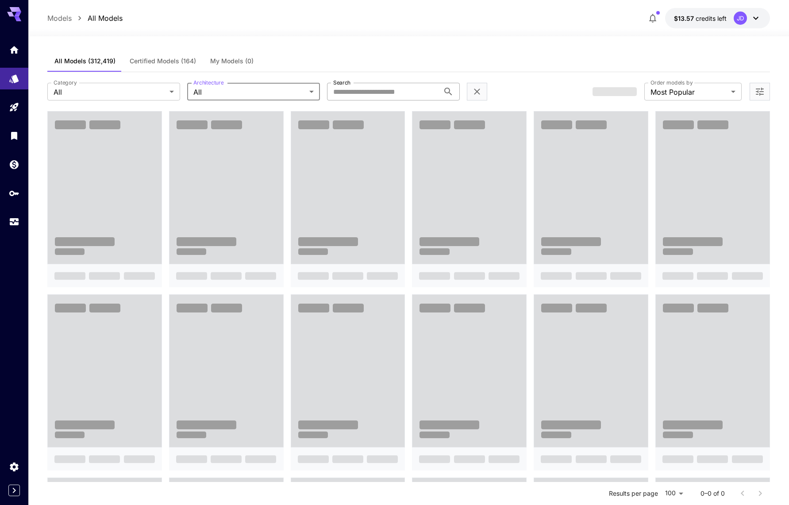
click at [181, 63] on span "Certified Models (164)" at bounding box center [163, 61] width 66 height 8
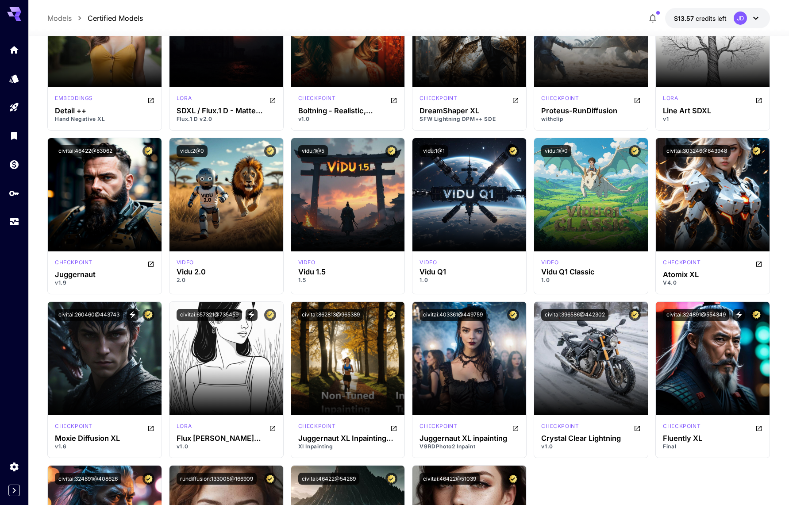
scroll to position [2125, 0]
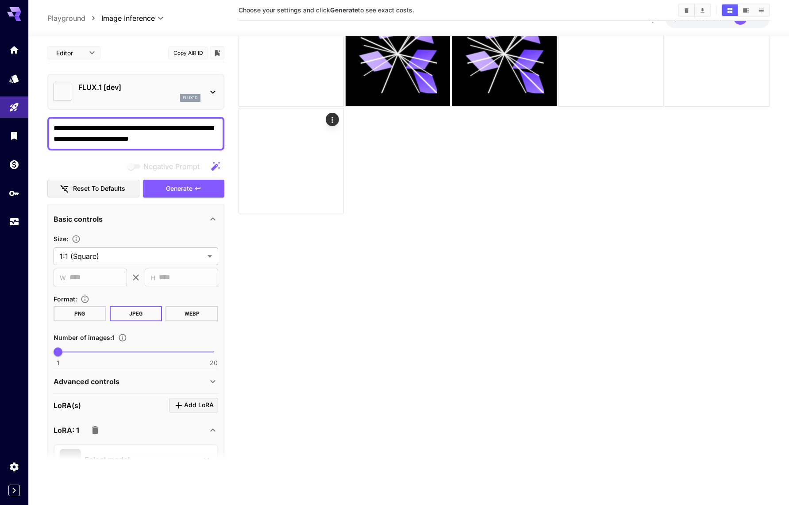
type input "**********"
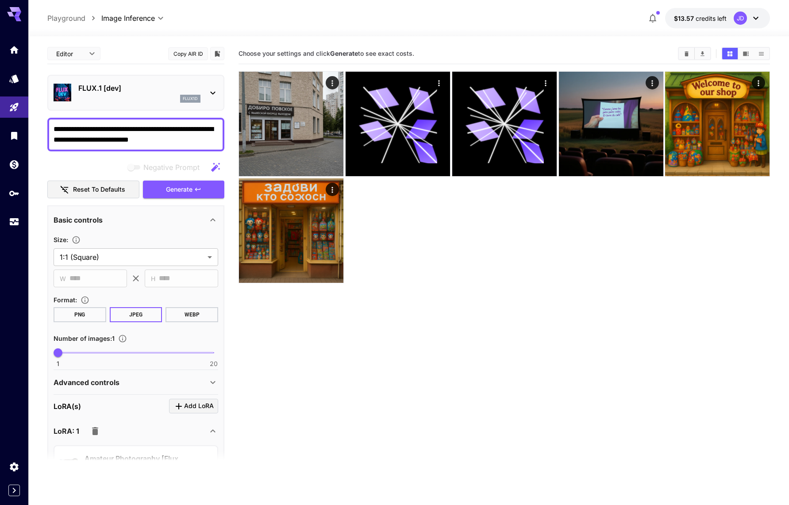
click at [77, 23] on p "Playground" at bounding box center [66, 18] width 38 height 11
click at [10, 71] on icon "Models" at bounding box center [15, 76] width 11 height 11
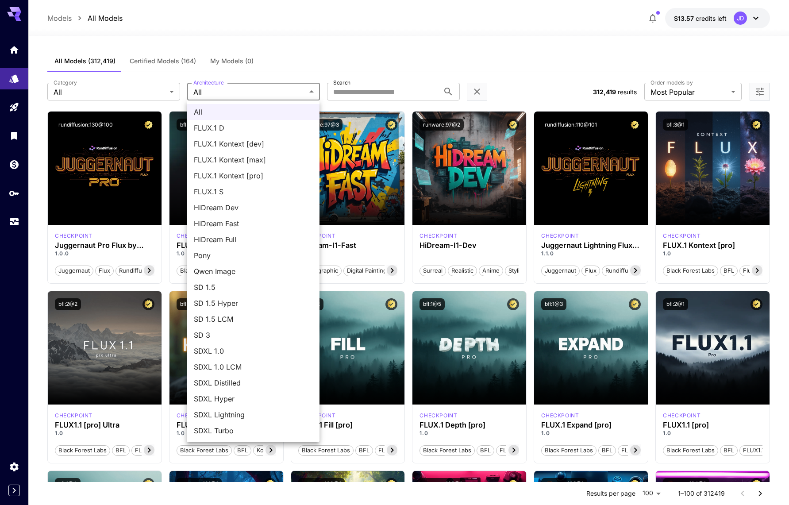
click at [178, 60] on div at bounding box center [394, 252] width 789 height 505
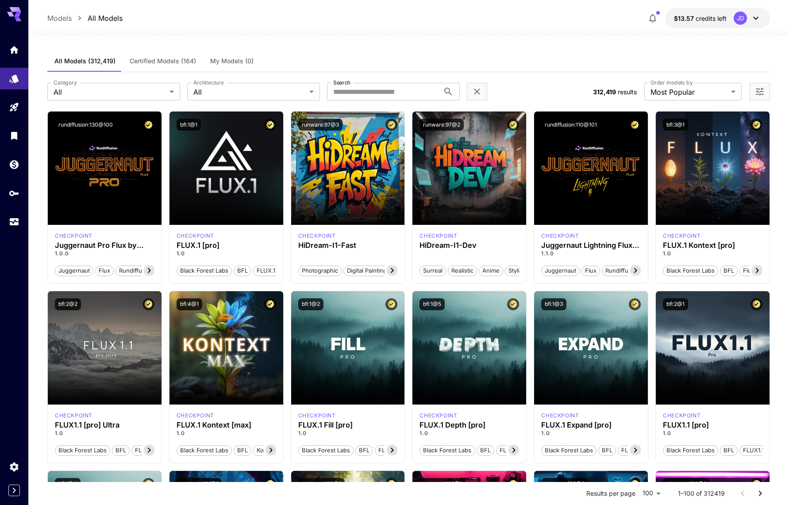
click at [219, 59] on span "My Models (0)" at bounding box center [231, 61] width 43 height 8
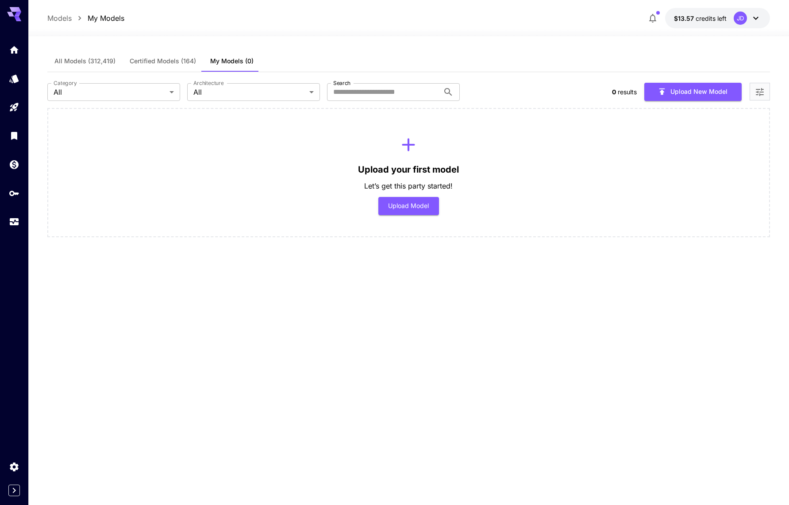
click at [197, 61] on button "Certified Models (164)" at bounding box center [163, 60] width 81 height 21
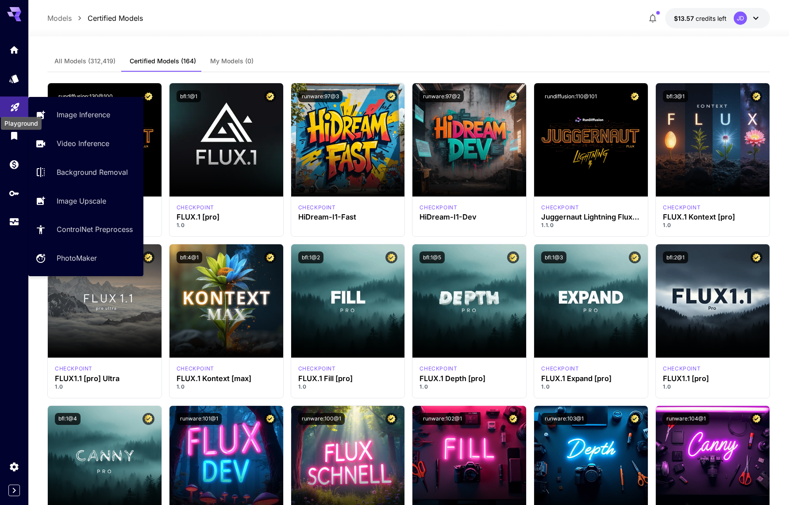
click at [12, 106] on icon "Playground" at bounding box center [15, 106] width 11 height 11
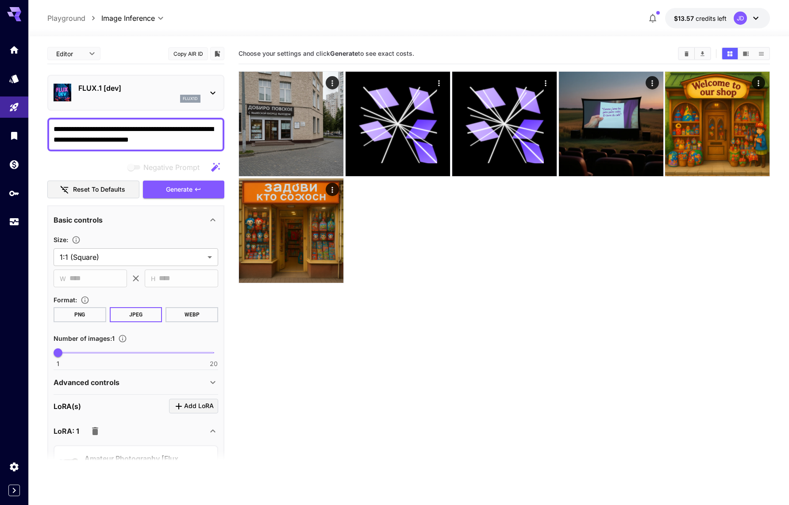
click at [134, 74] on div "**********" at bounding box center [135, 360] width 177 height 635
click at [119, 106] on div "FLUX.1 [dev] flux1d" at bounding box center [135, 93] width 177 height 36
click at [124, 95] on div "flux1d" at bounding box center [139, 99] width 122 height 8
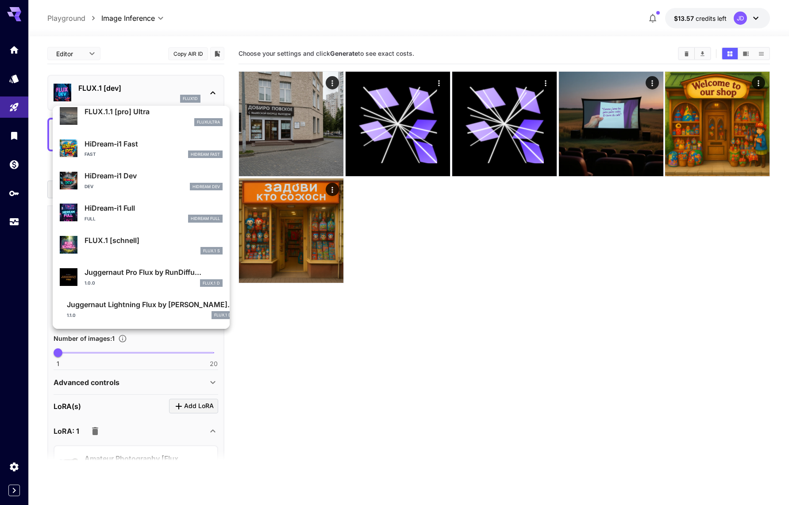
scroll to position [684, 0]
click at [134, 276] on p "Juggernaut Pro Flux by RunDiffu..." at bounding box center [154, 272] width 138 height 11
type input "**"
type input "*"
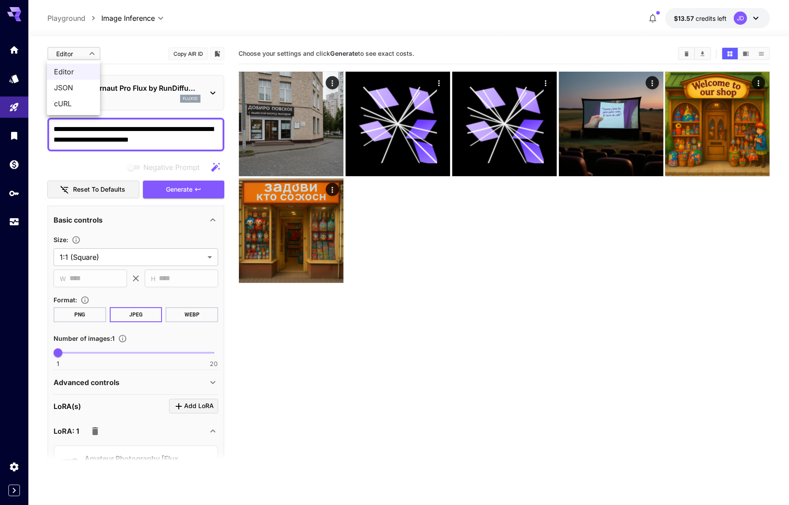
click at [78, 51] on body "**********" at bounding box center [394, 287] width 789 height 575
click at [77, 85] on span "JSON" at bounding box center [73, 87] width 39 height 11
type input "****"
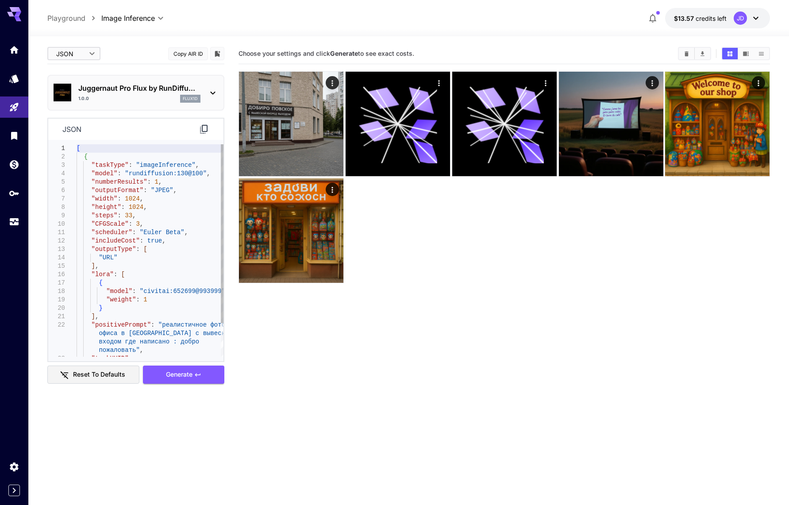
type textarea "**********"
drag, startPoint x: 89, startPoint y: 174, endPoint x: 194, endPoint y: 173, distance: 105.8
click at [194, 173] on div ""numberResults" : 1 , "outputFormat" : "JPEG" , "width" : 1024 , "height" : 102…" at bounding box center [150, 270] width 147 height 252
click at [187, 174] on div ""numberResults" : 1 , "outputFormat" : "JPEG" , "width" : 1024 , "height" : 102…" at bounding box center [150, 270] width 147 height 252
drag, startPoint x: 193, startPoint y: 173, endPoint x: 125, endPoint y: 174, distance: 68.2
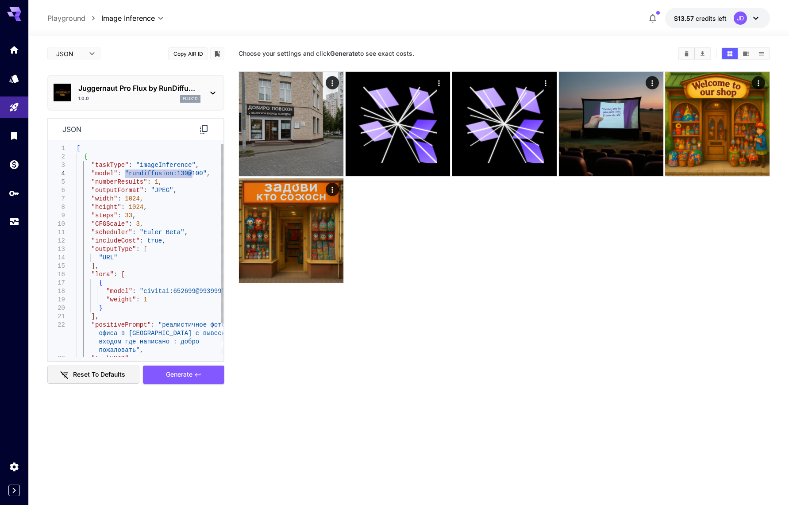
click at [125, 174] on div ""numberResults" : 1 , "outputFormat" : "JPEG" , "width" : 1024 , "height" : 102…" at bounding box center [150, 270] width 147 height 252
click at [722, 26] on div at bounding box center [408, 31] width 761 height 11
click at [751, 19] on icon at bounding box center [756, 18] width 11 height 11
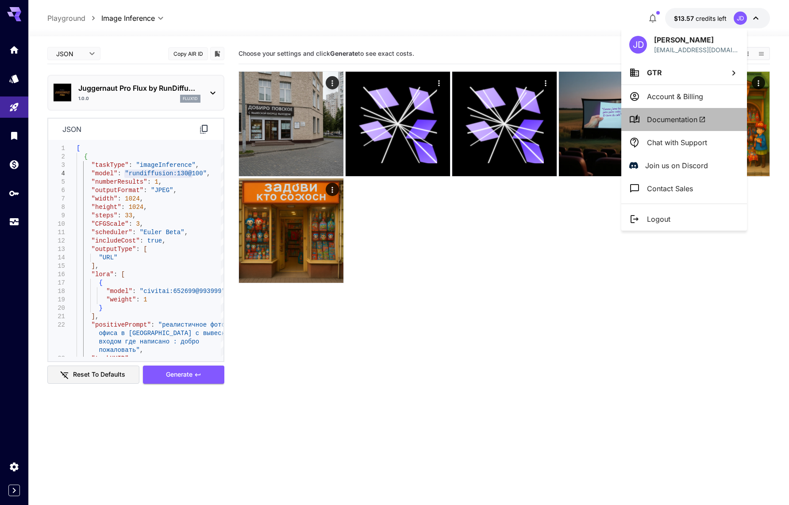
click at [686, 113] on li "Documentation" at bounding box center [685, 119] width 126 height 23
